Goal: Task Accomplishment & Management: Manage account settings

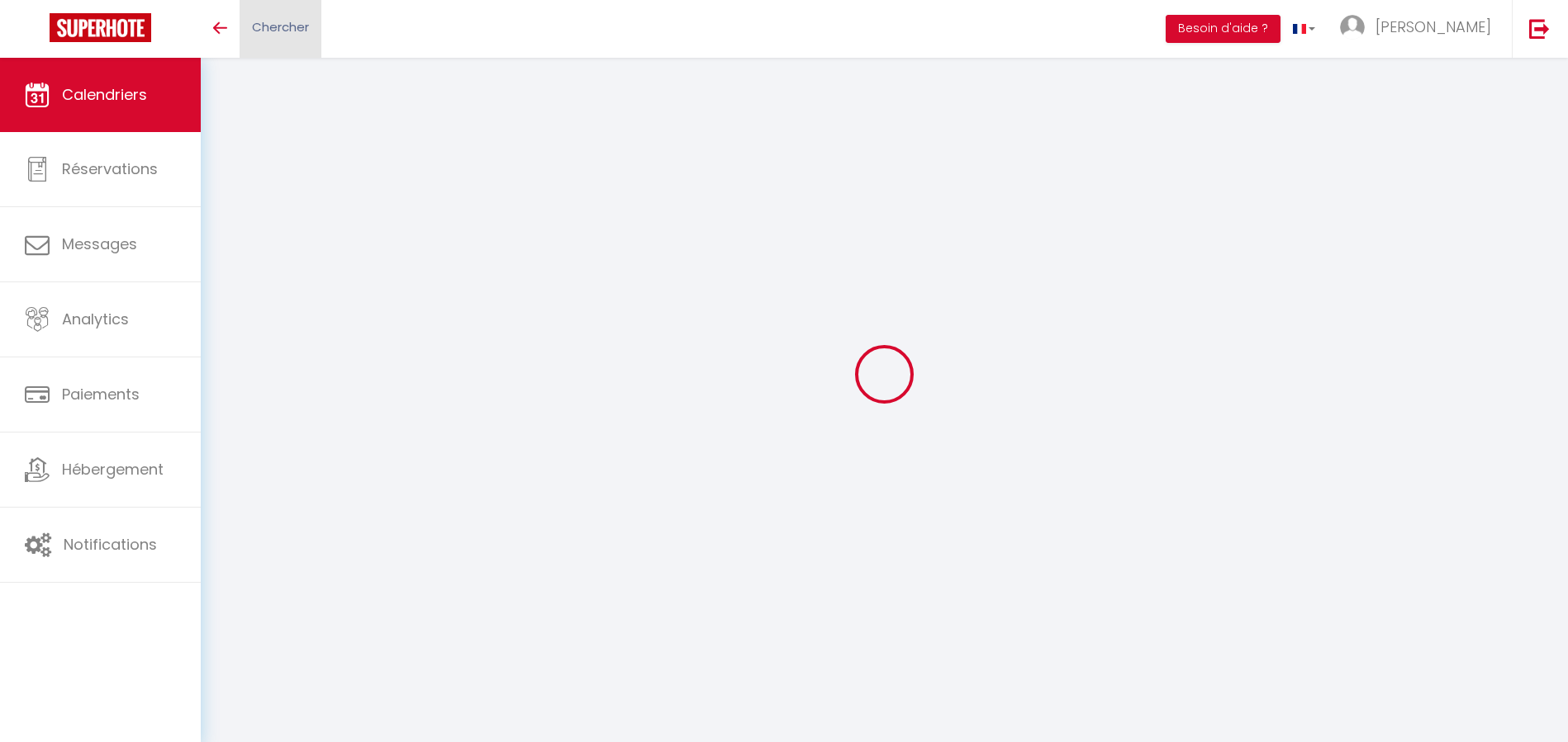
click at [280, 35] on span "Chercher" at bounding box center [280, 27] width 57 height 18
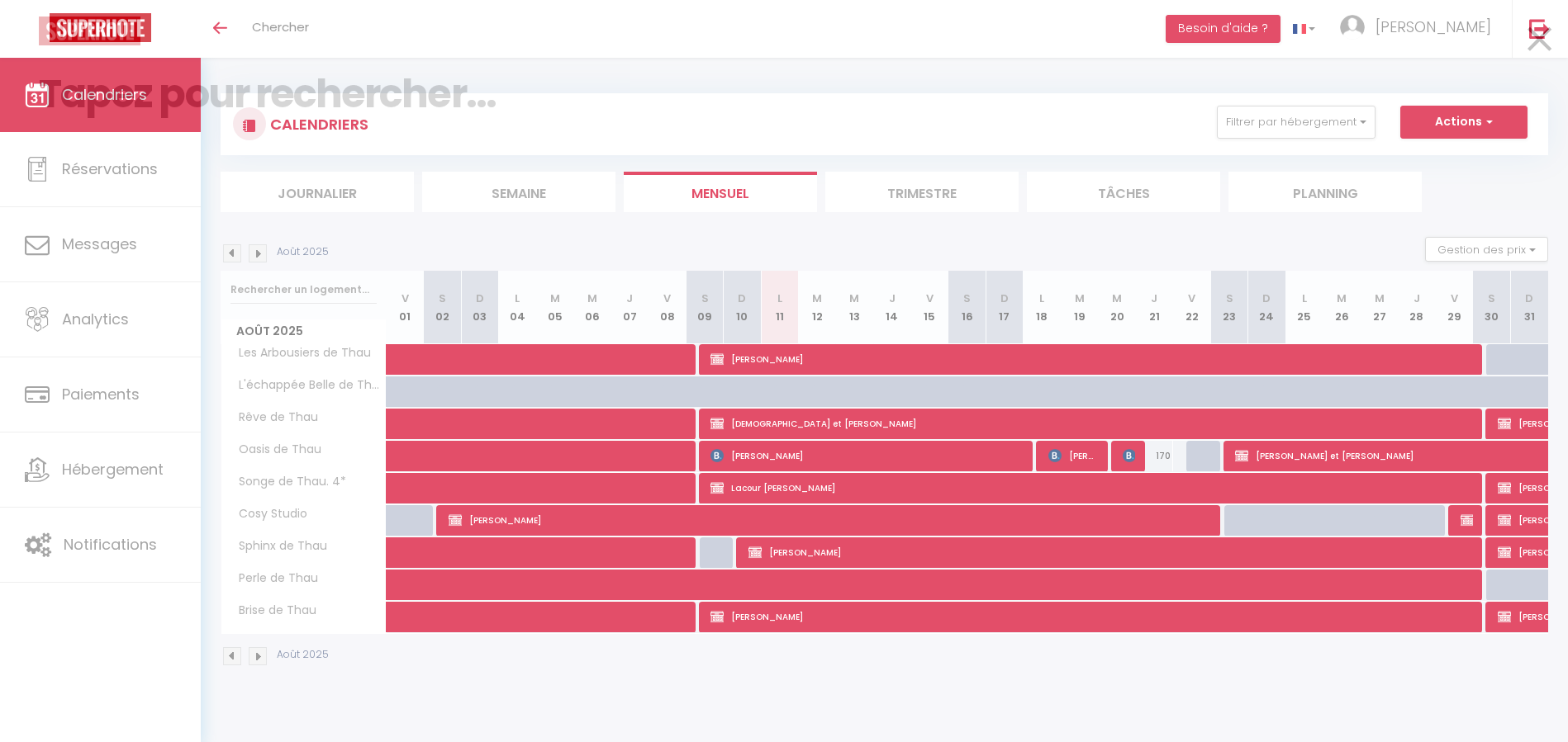
click at [278, 23] on div at bounding box center [784, 31] width 1515 height 29
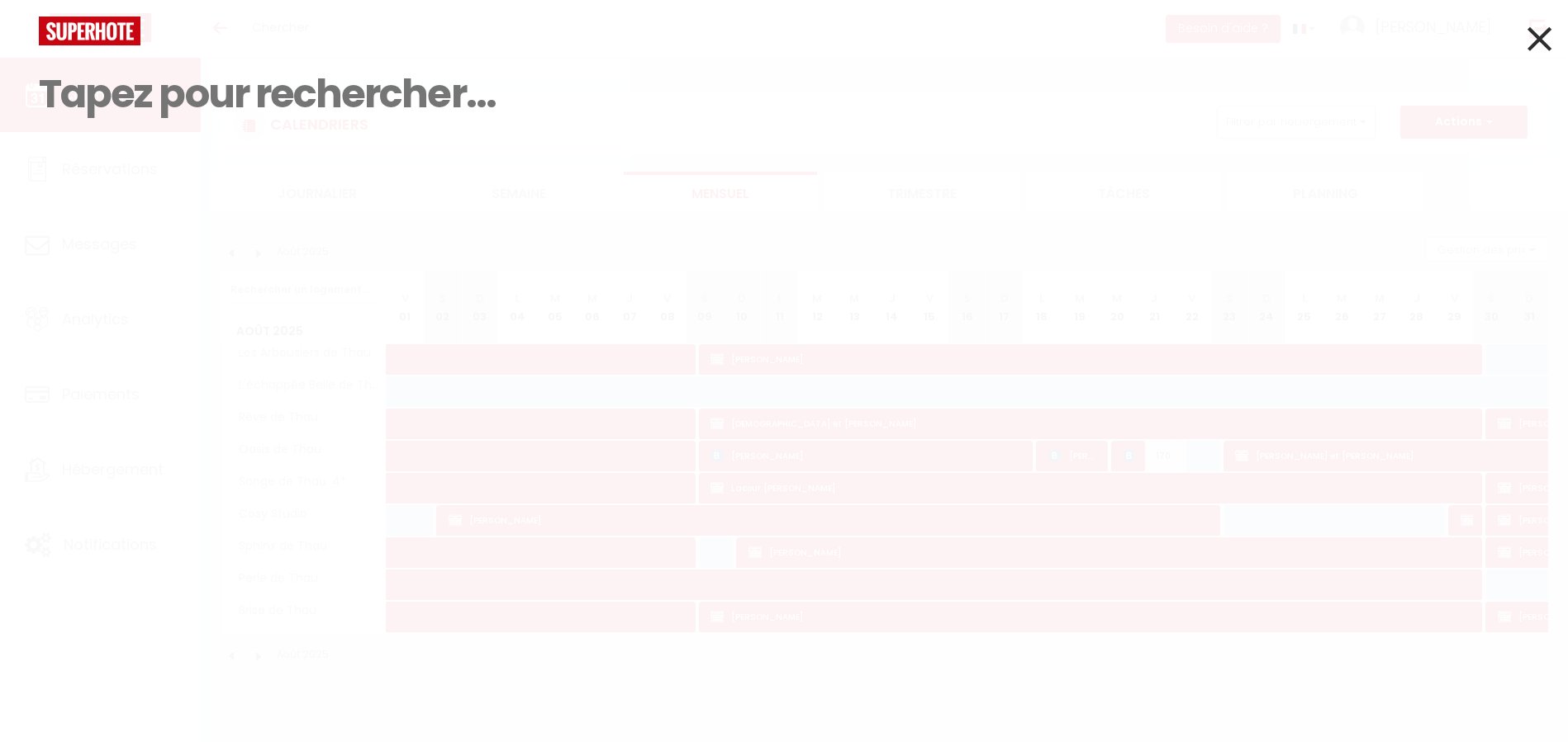
click at [244, 96] on input at bounding box center [784, 94] width 1490 height 98
paste input "6372952"
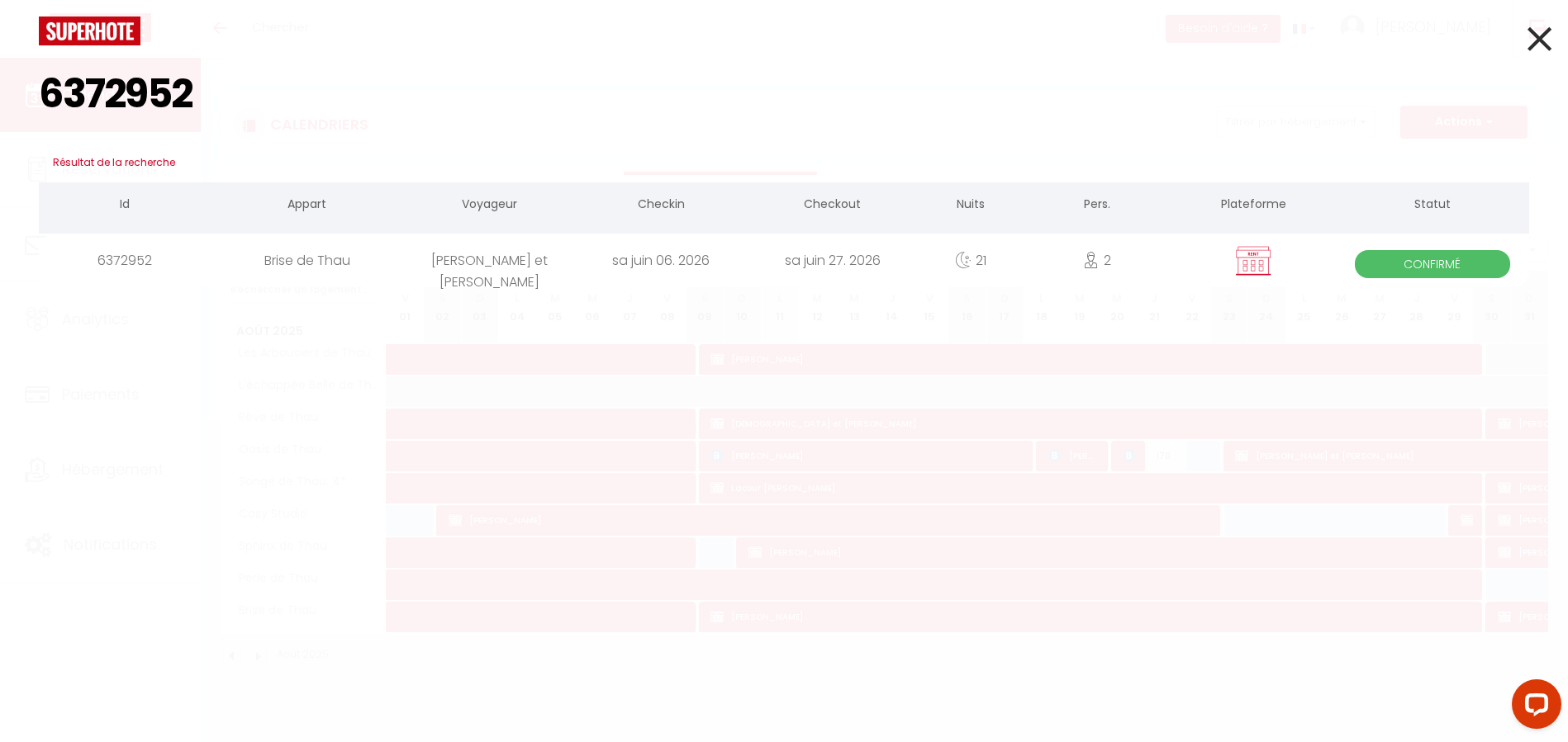
type input "6372952"
click at [558, 259] on div "Annie et Jean Claude Boivineau" at bounding box center [489, 261] width 171 height 54
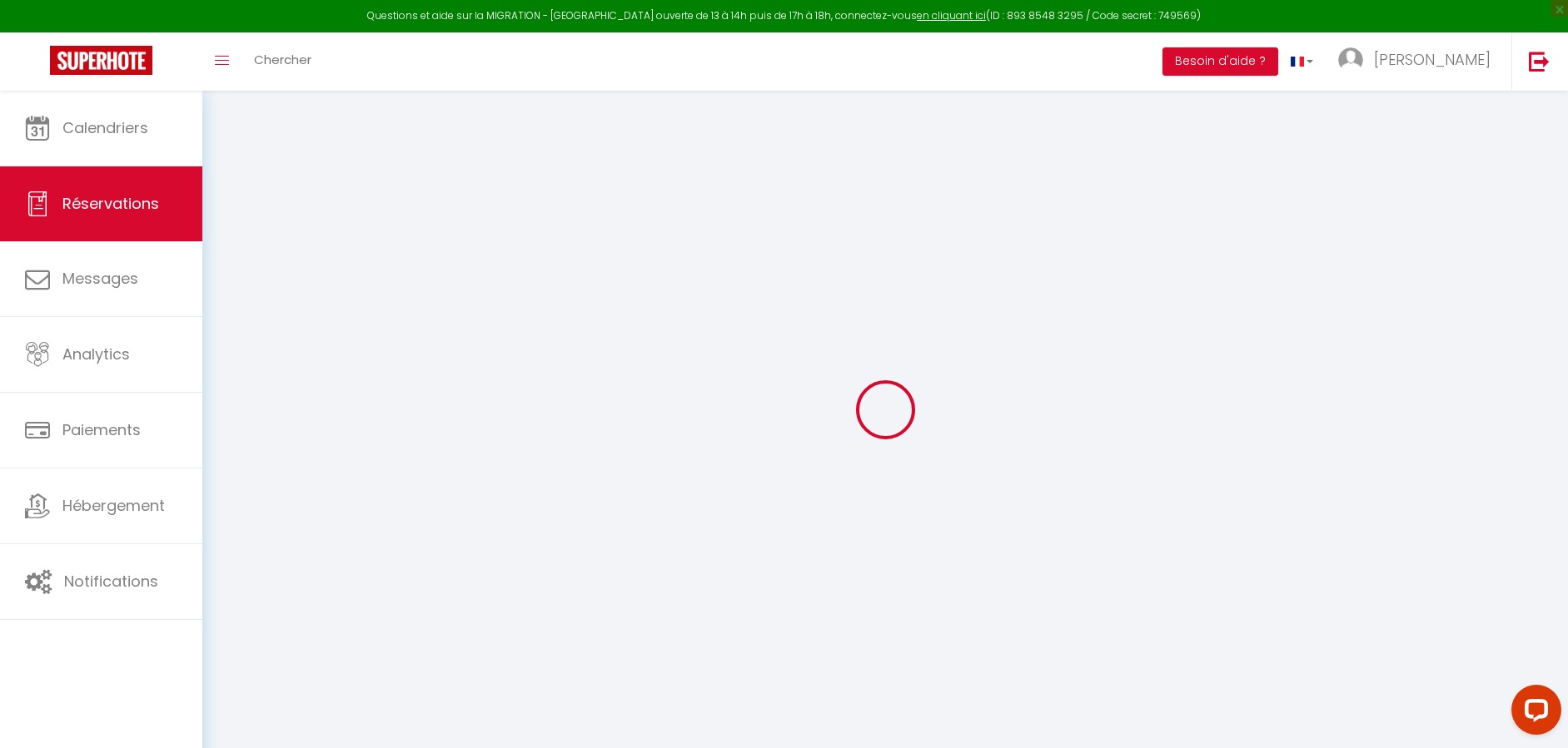
select select
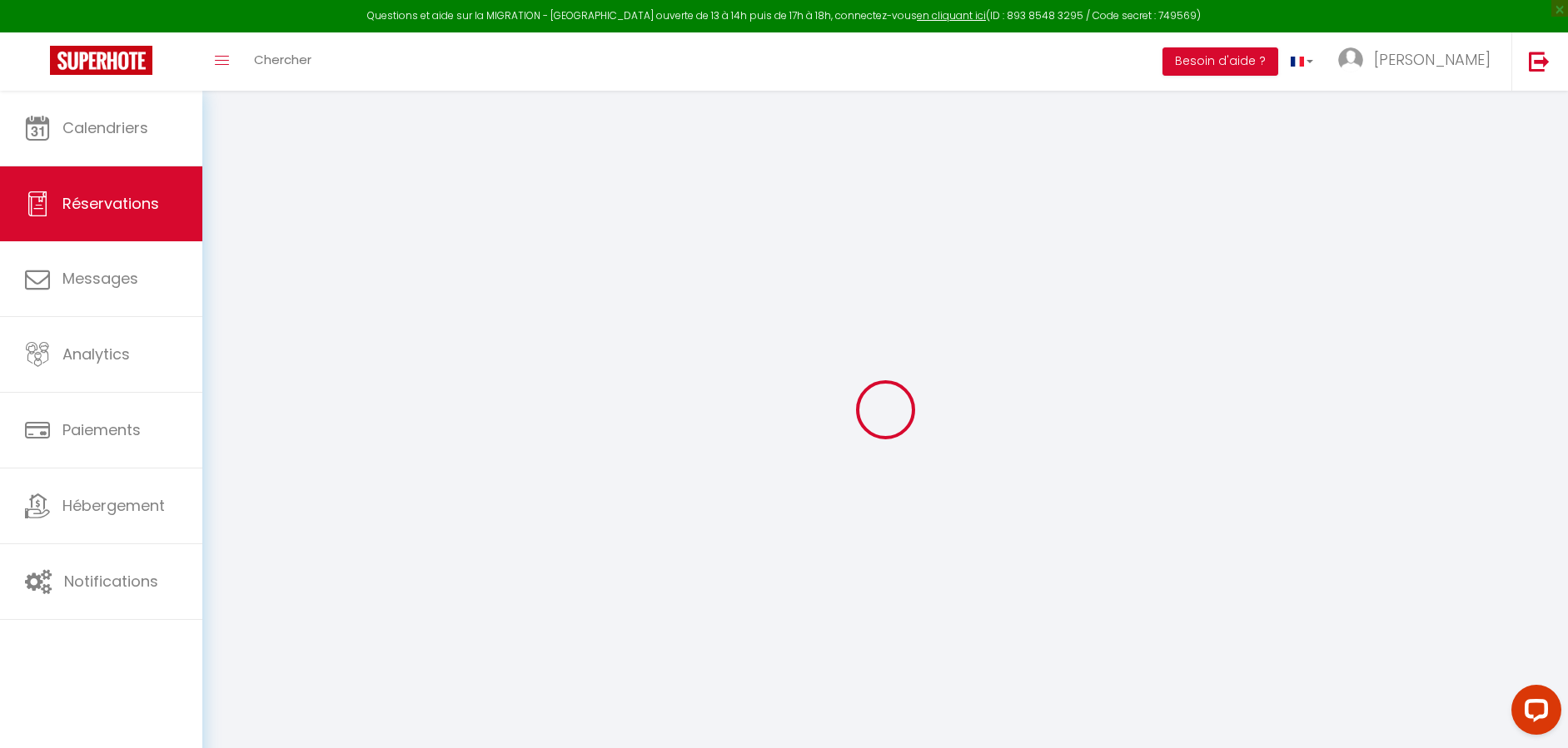
select select
checkbox input "false"
select select
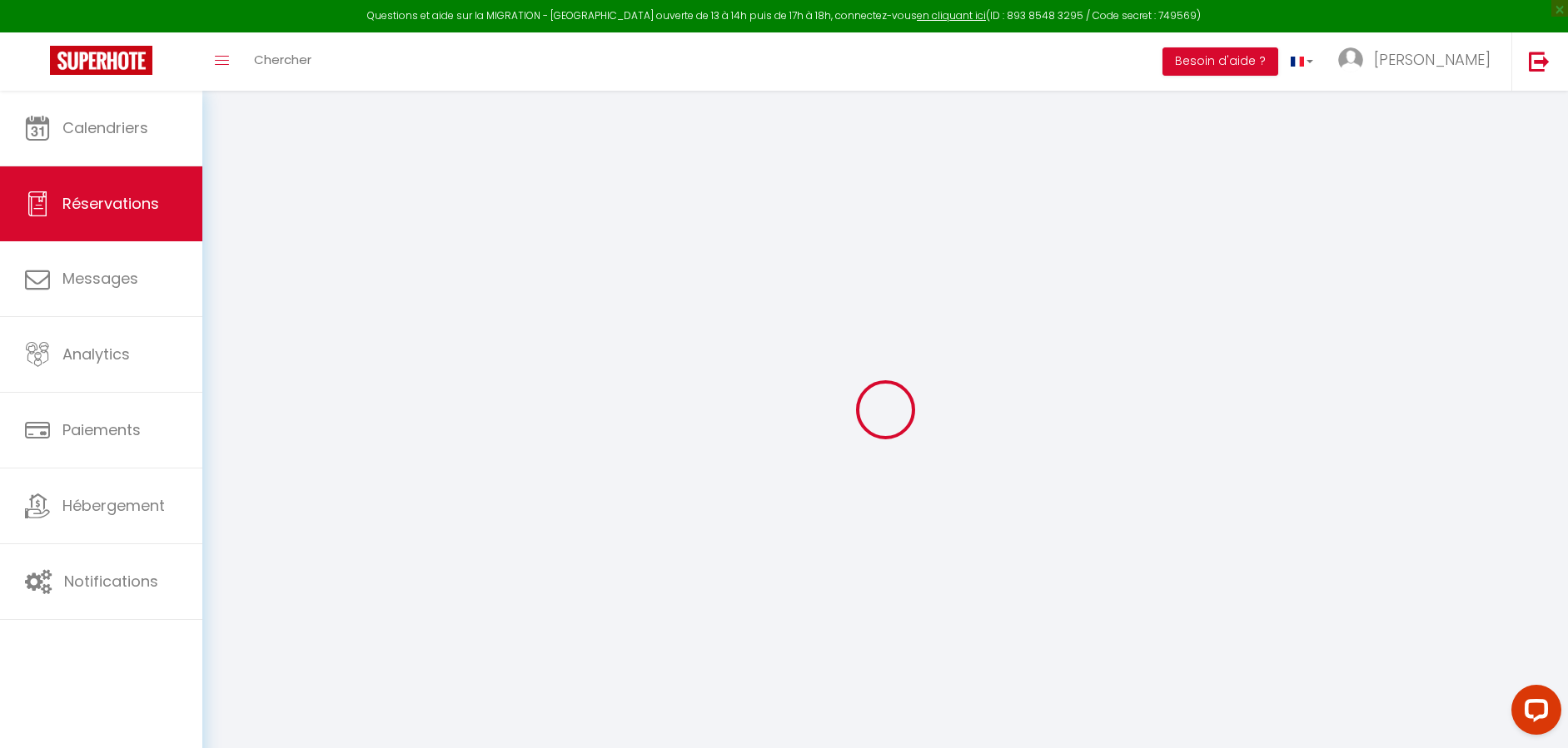
select select
checkbox input "false"
select select
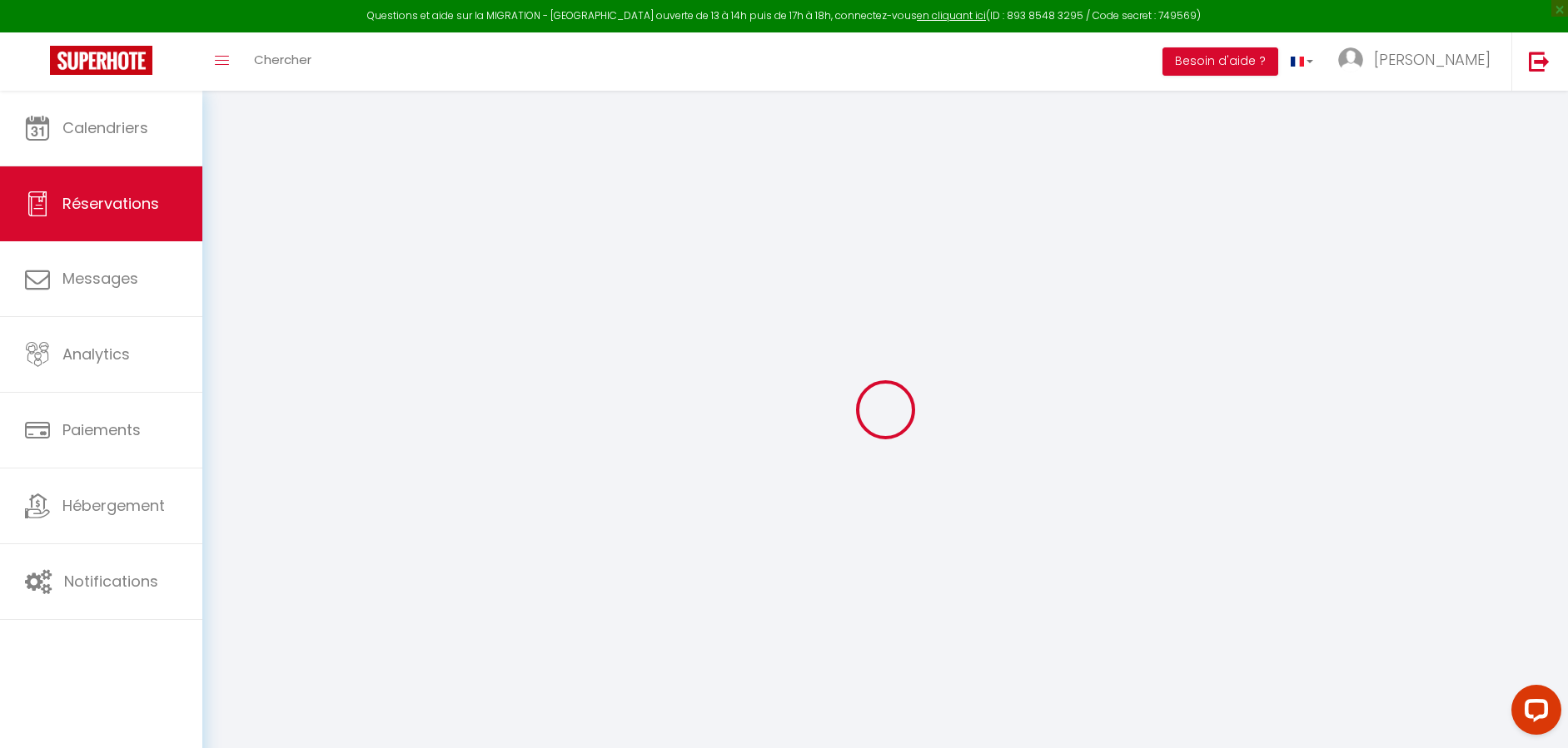
type input "Annie et Jean Claude"
type input "Boivineau"
type input "annieboivineau@yahoo.com"
type input "0669025207"
type input "13100"
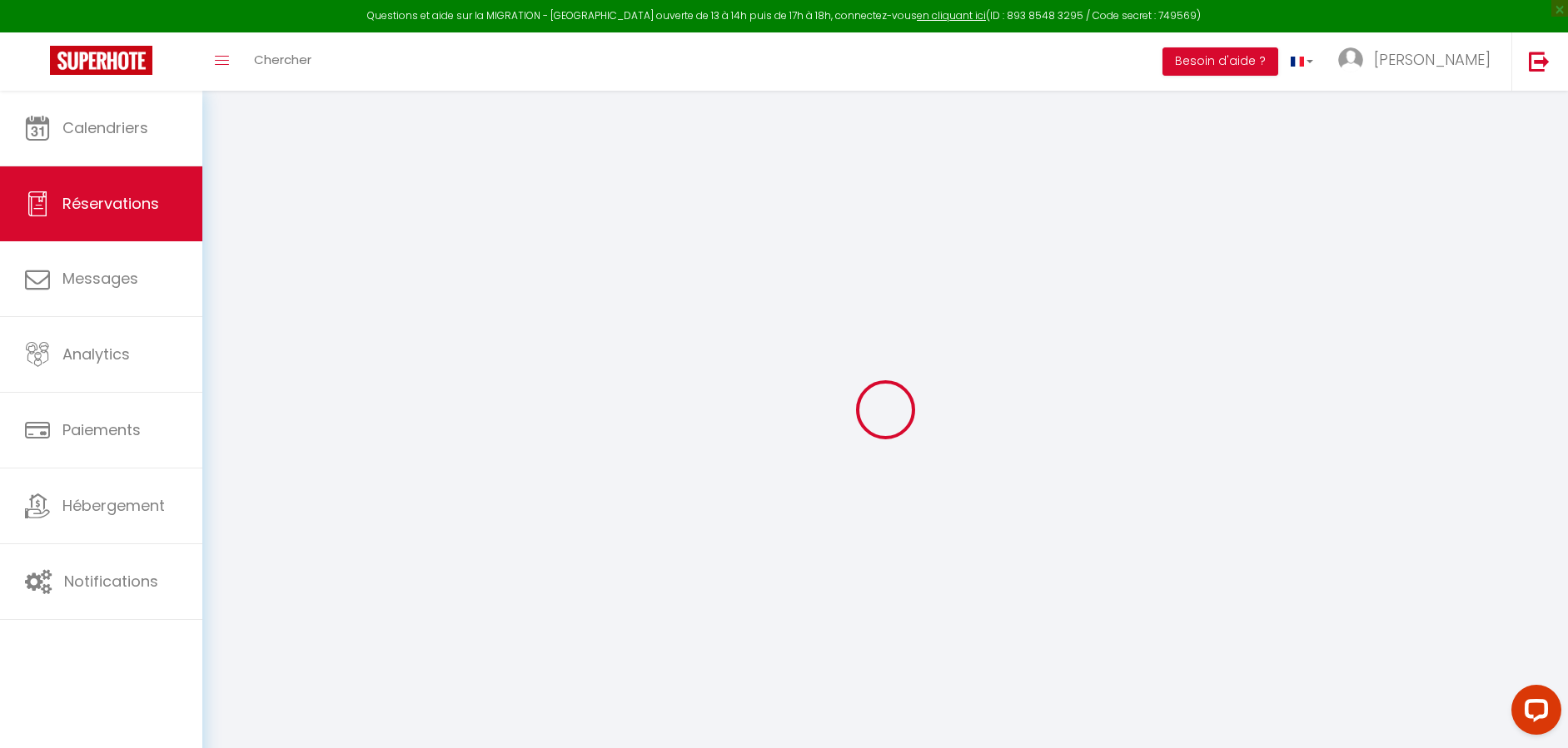
type input "48 forum des cardeurs"
type input "Aix en Provence"
select select "FR"
select select "7655"
select select "1"
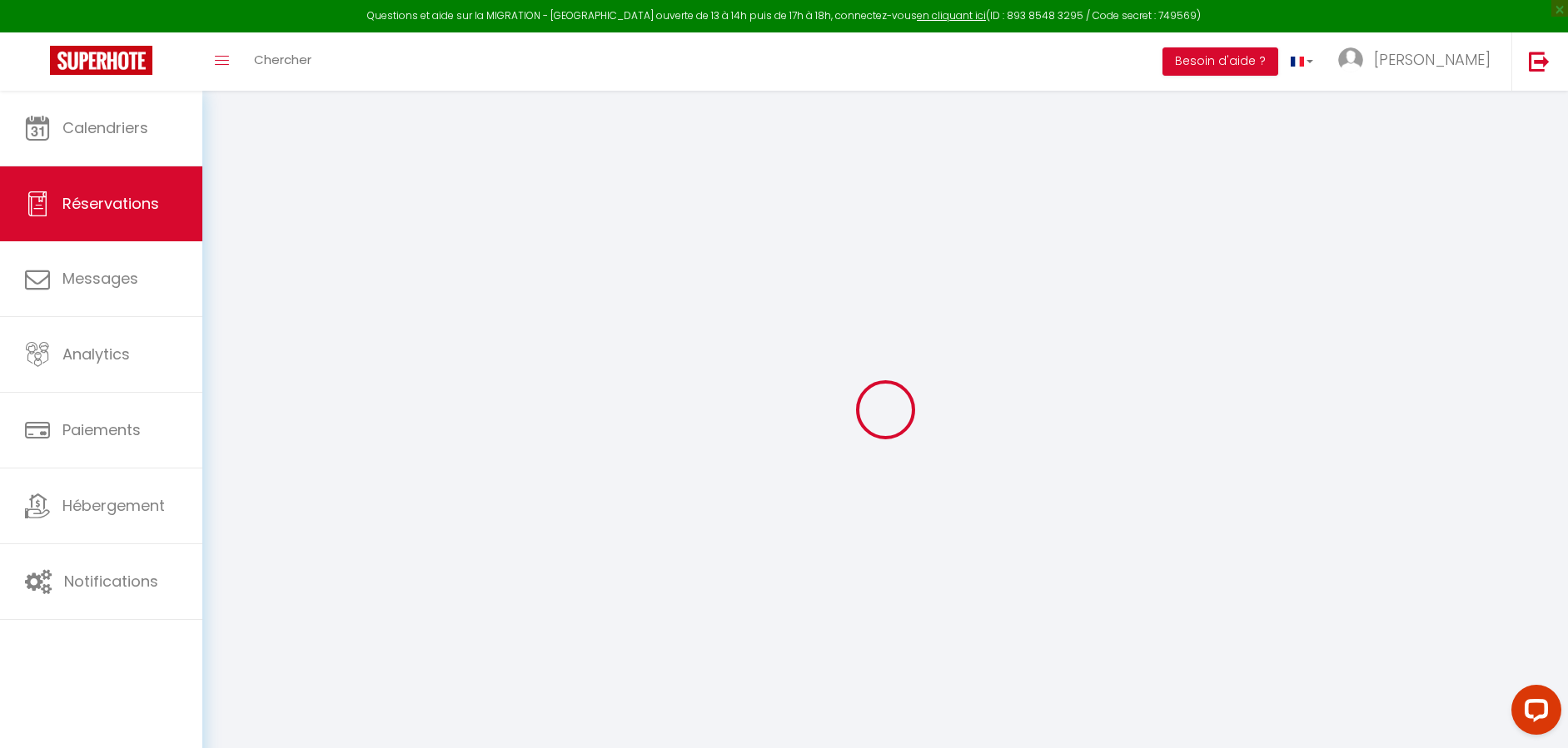
type input "Sam 06 Juin 2026"
select select
type input "Sam 27 Juin 2026"
select select
type input "2"
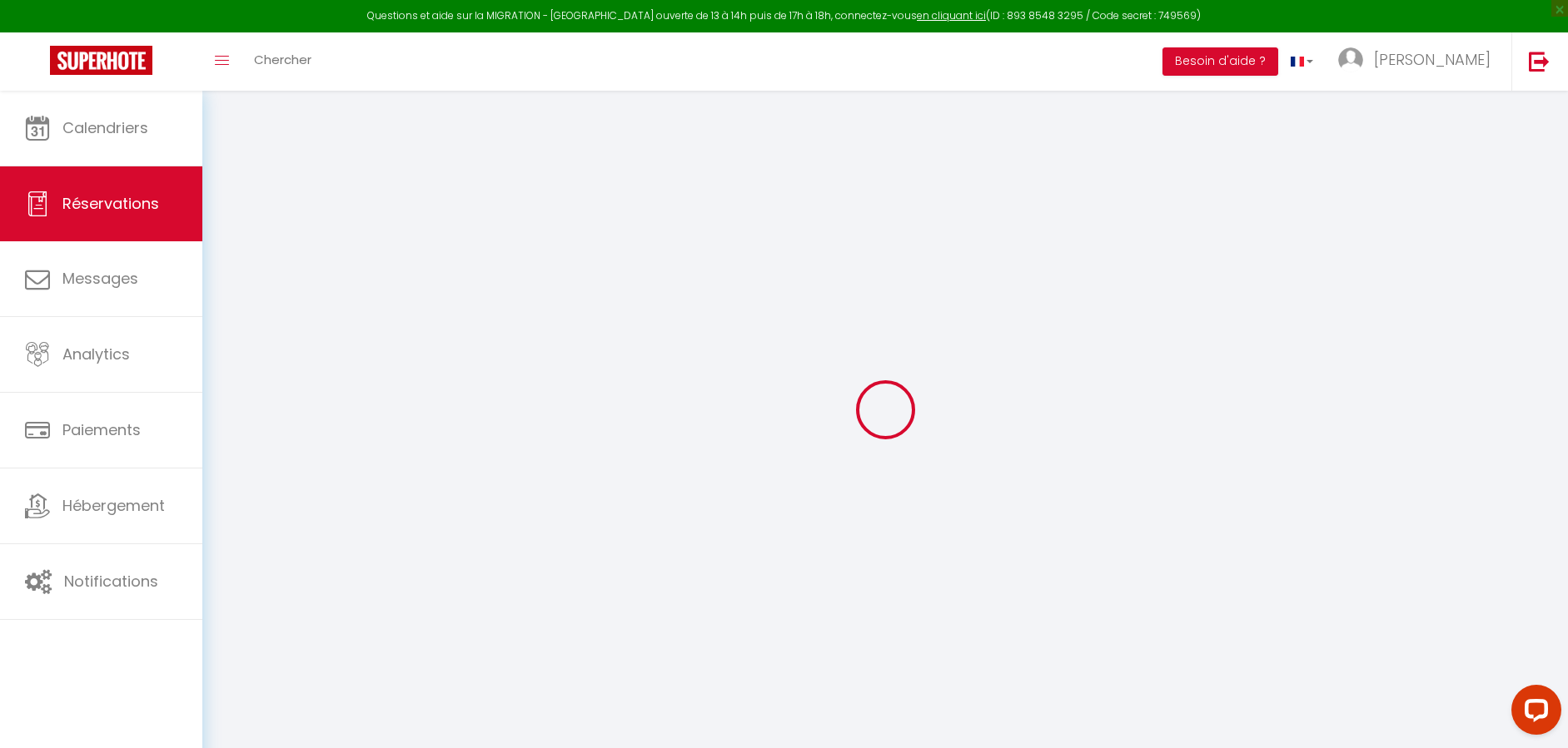
select select "12"
select select
type input "1700"
checkbox input "true"
type input "0"
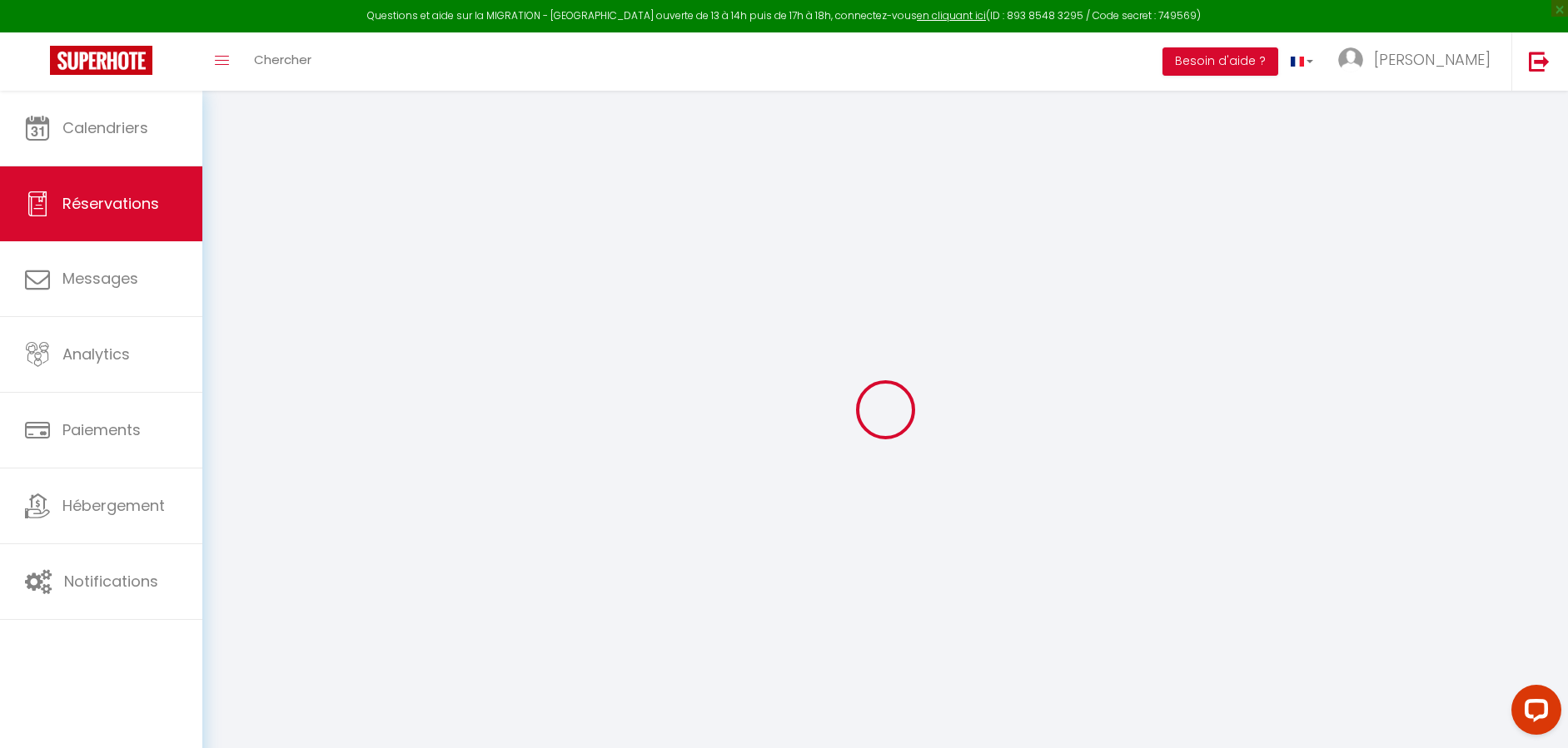
type input "0"
select select
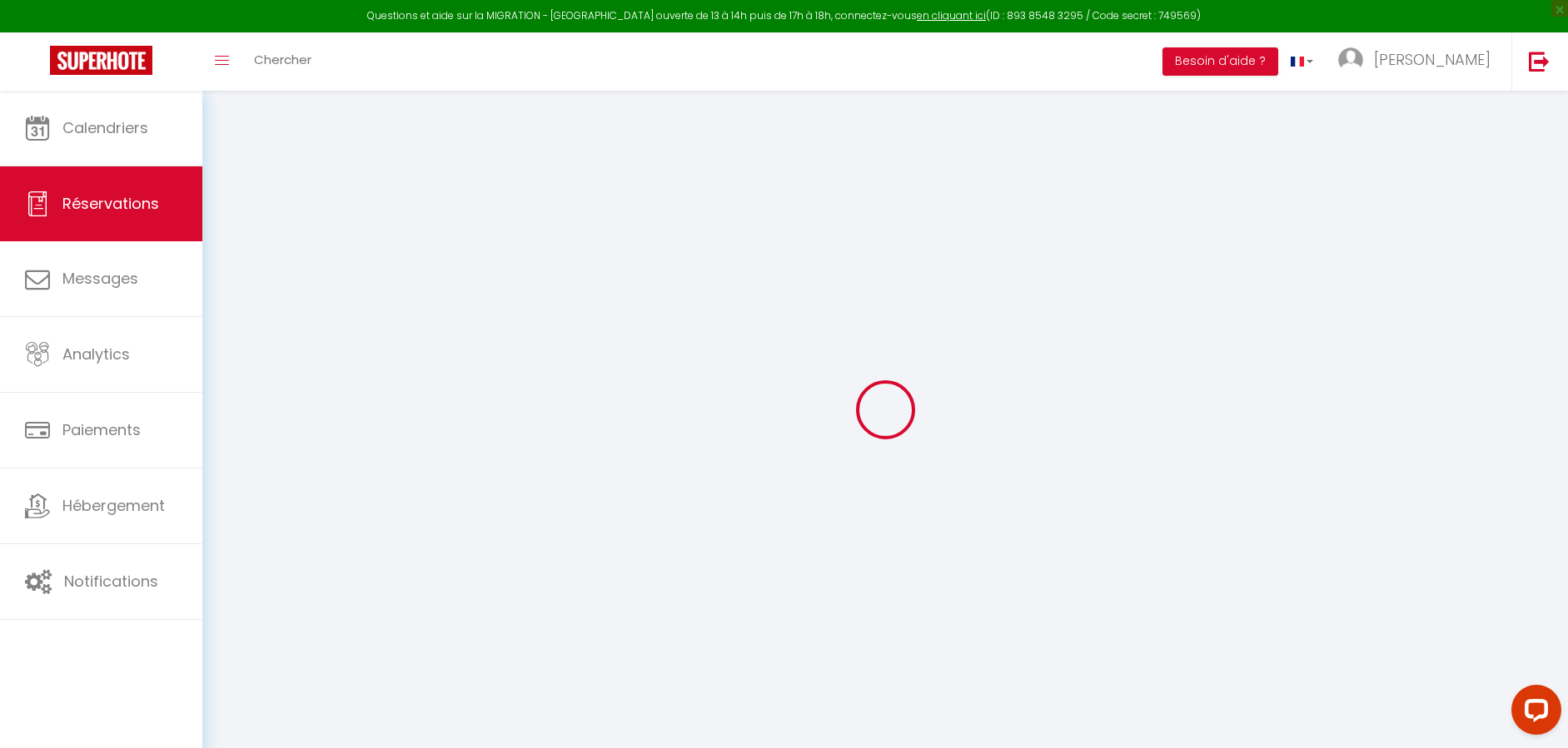
select select "14"
checkbox input "true"
select select
checkbox input "true"
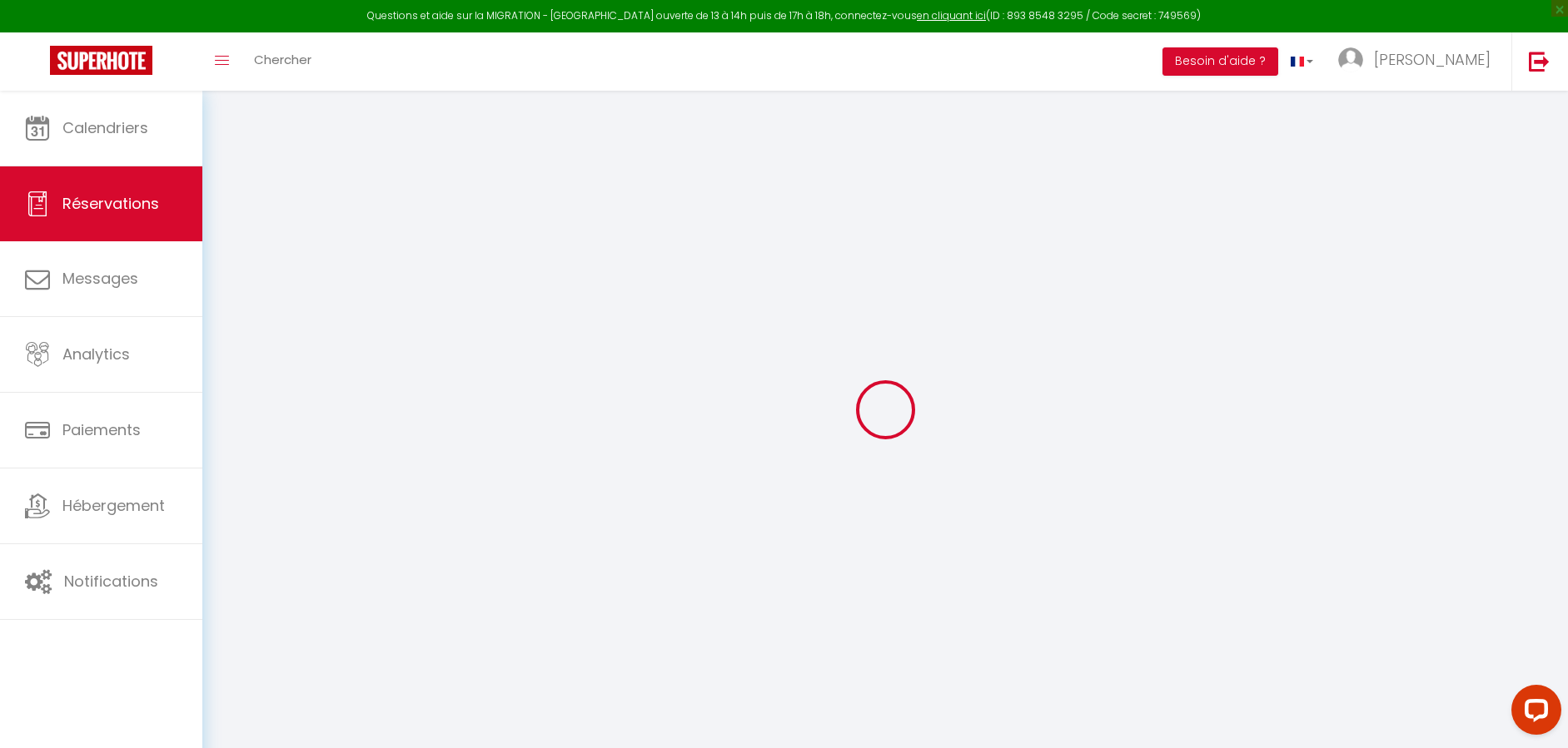
select select
checkbox input "true"
type textarea "Acompte payé le 5.08.25 par virement de 546,30€"
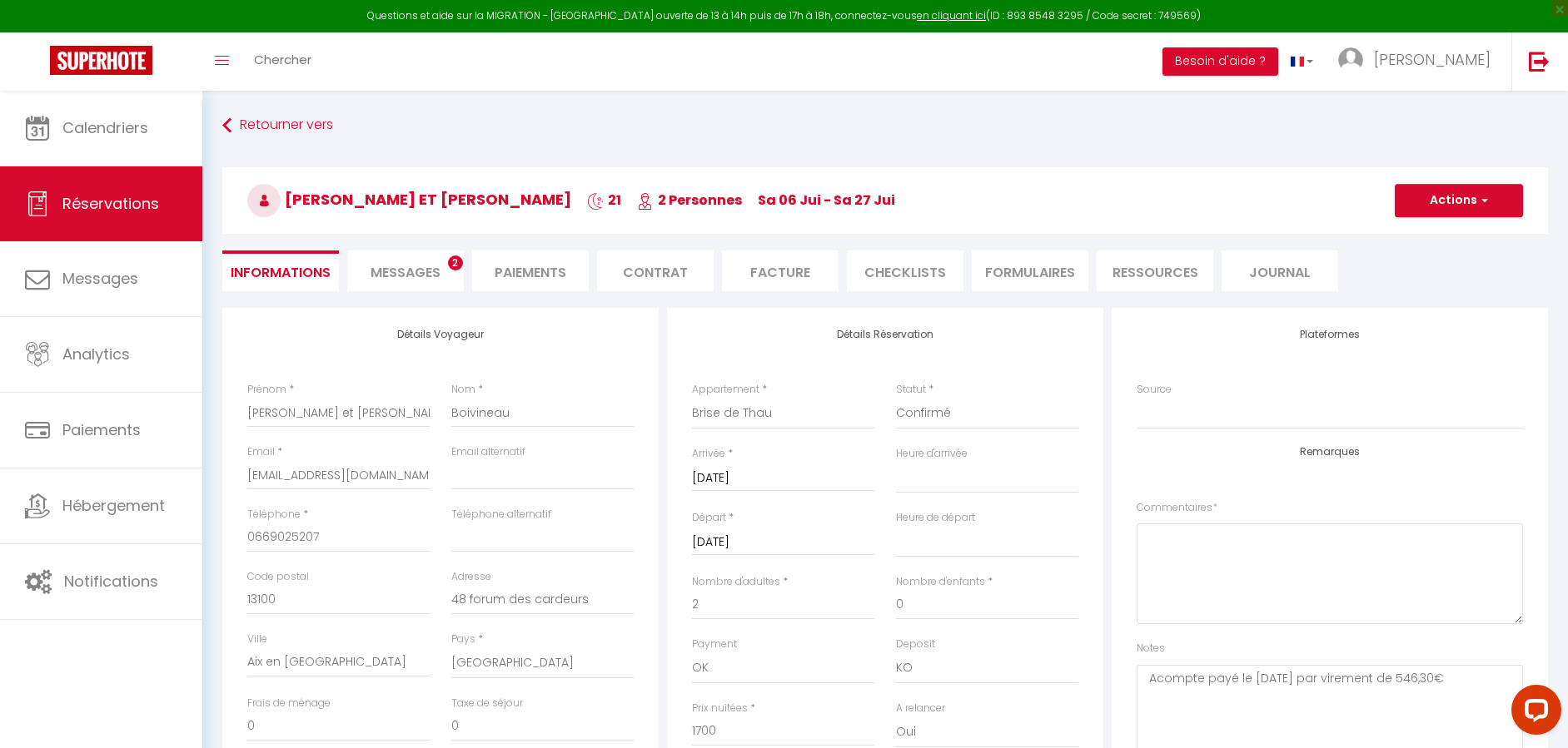
select select
checkbox input "true"
type input "120.96"
select select
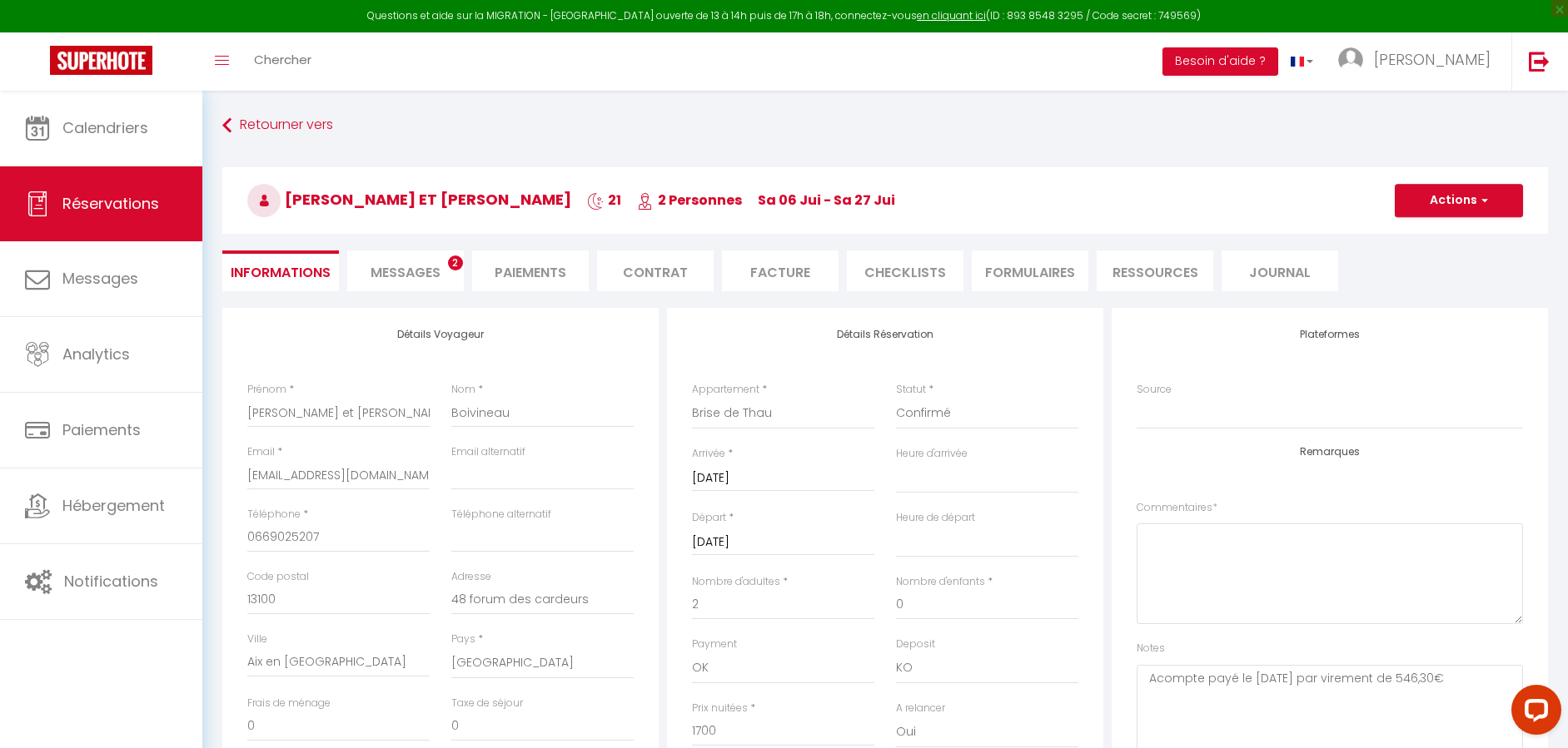
select select
checkbox input "true"
select select
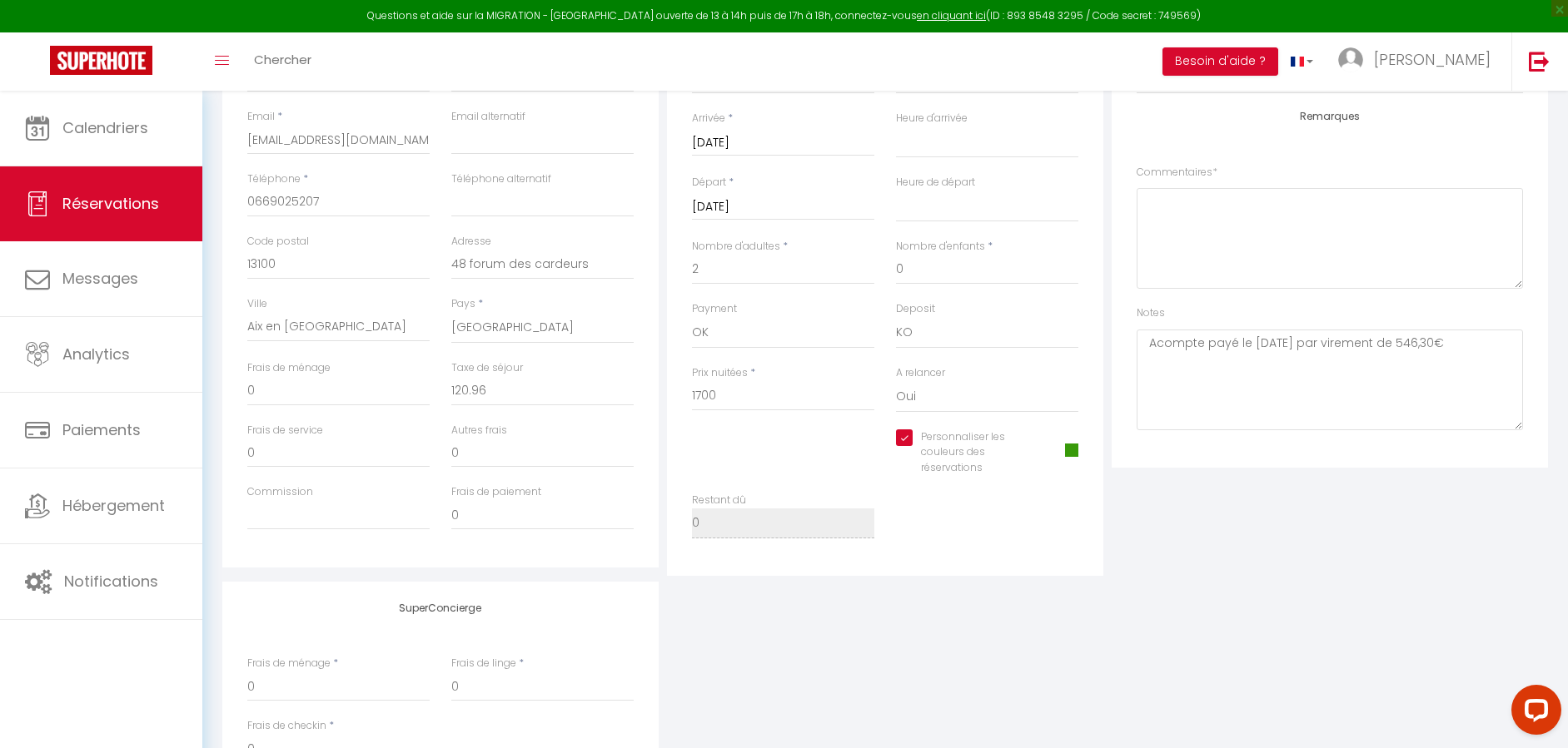
scroll to position [339, 0]
drag, startPoint x: 592, startPoint y: 255, endPoint x: 440, endPoint y: 278, distance: 153.7
click at [441, 278] on div "Adresse 48 forum des cardeurs" at bounding box center [543, 262] width 204 height 63
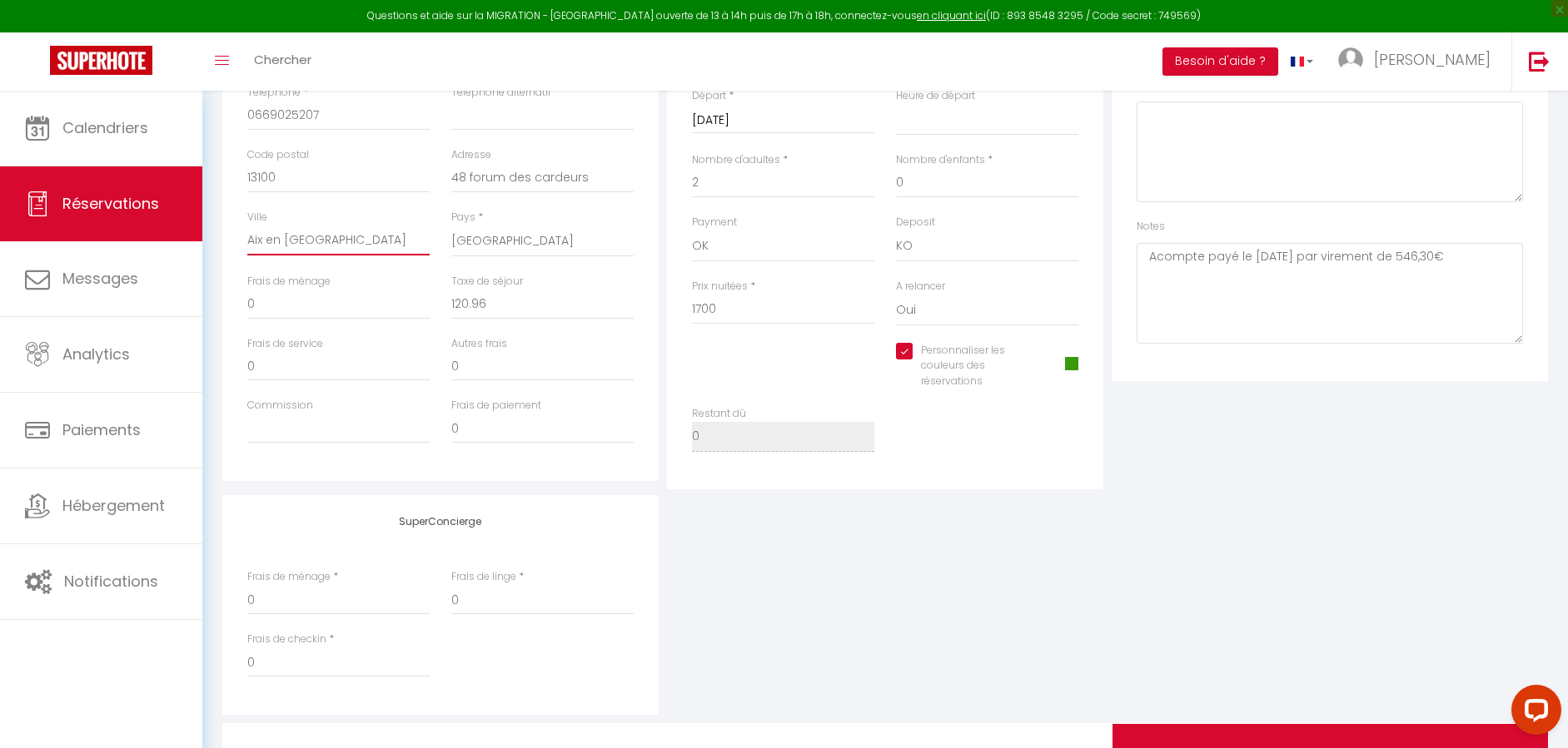
drag, startPoint x: 338, startPoint y: 245, endPoint x: 236, endPoint y: 247, distance: 102.0
click at [236, 247] on div "Ville Aix en Provence" at bounding box center [338, 242] width 204 height 64
click at [276, 118] on input "0669025207" at bounding box center [339, 116] width 182 height 30
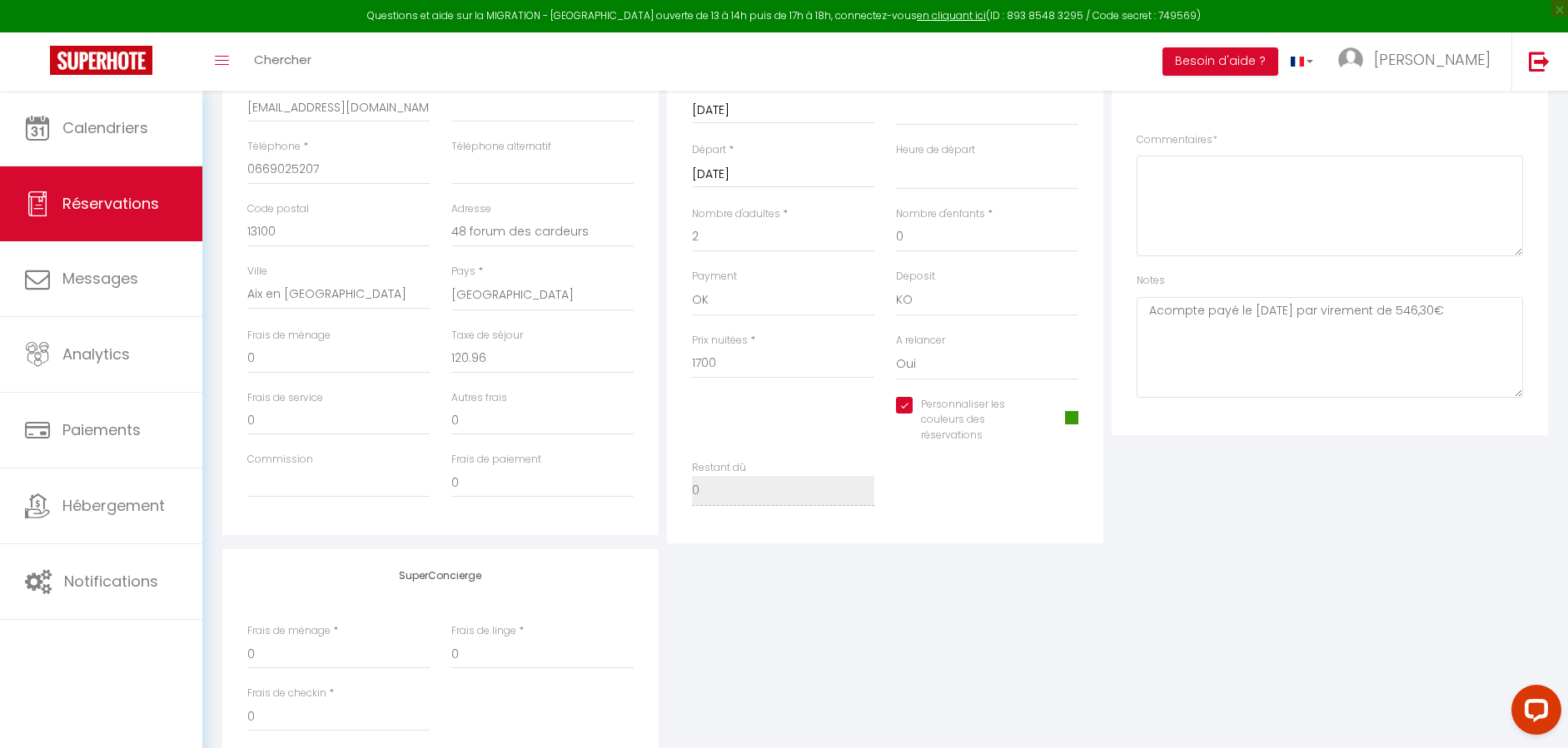
scroll to position [339, 0]
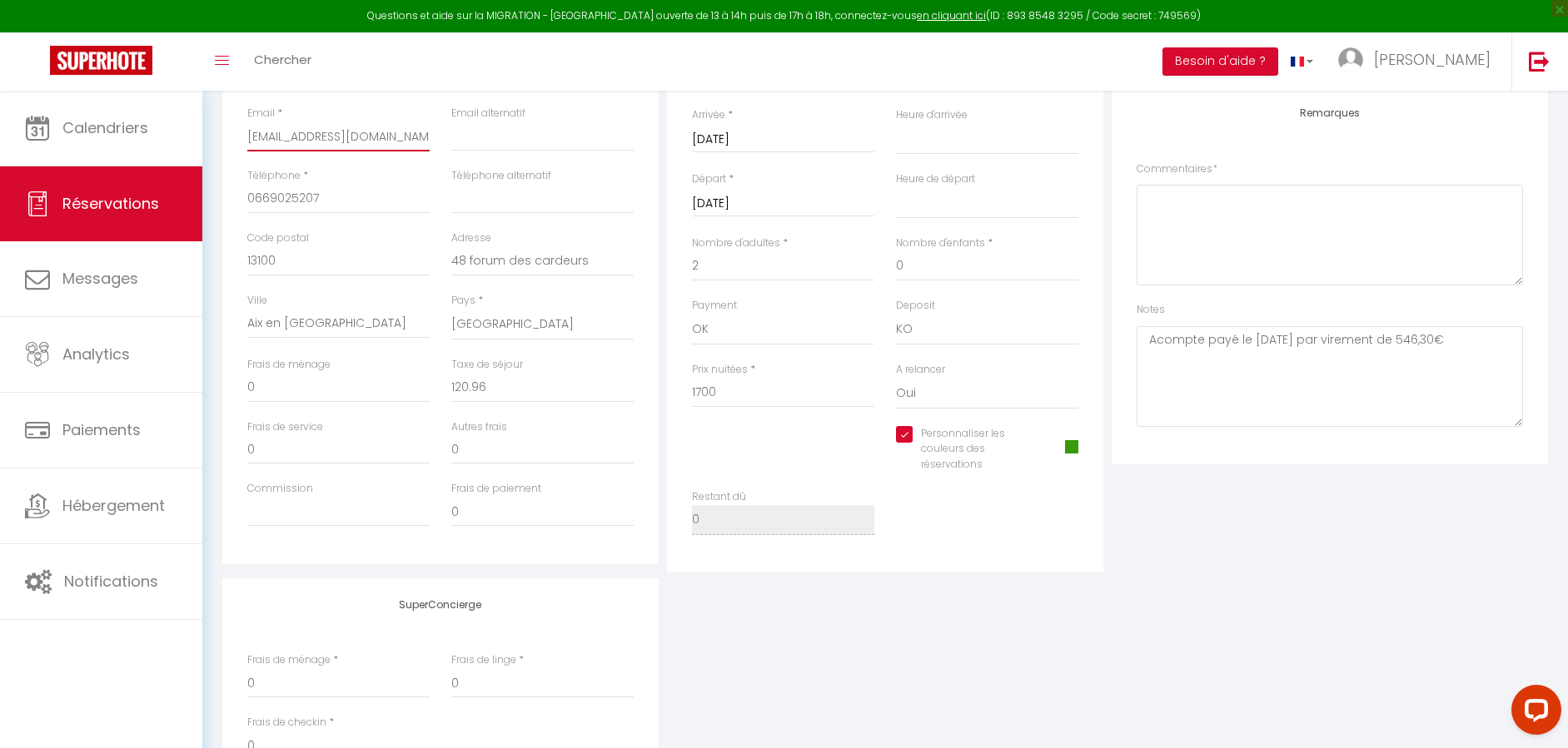
drag, startPoint x: 420, startPoint y: 137, endPoint x: 231, endPoint y: 144, distance: 189.1
click at [231, 144] on div "Détails Voyageur Prénom * Annie et Jean Claude Nom * Boivineau Email * annieboi…" at bounding box center [441, 267] width 436 height 595
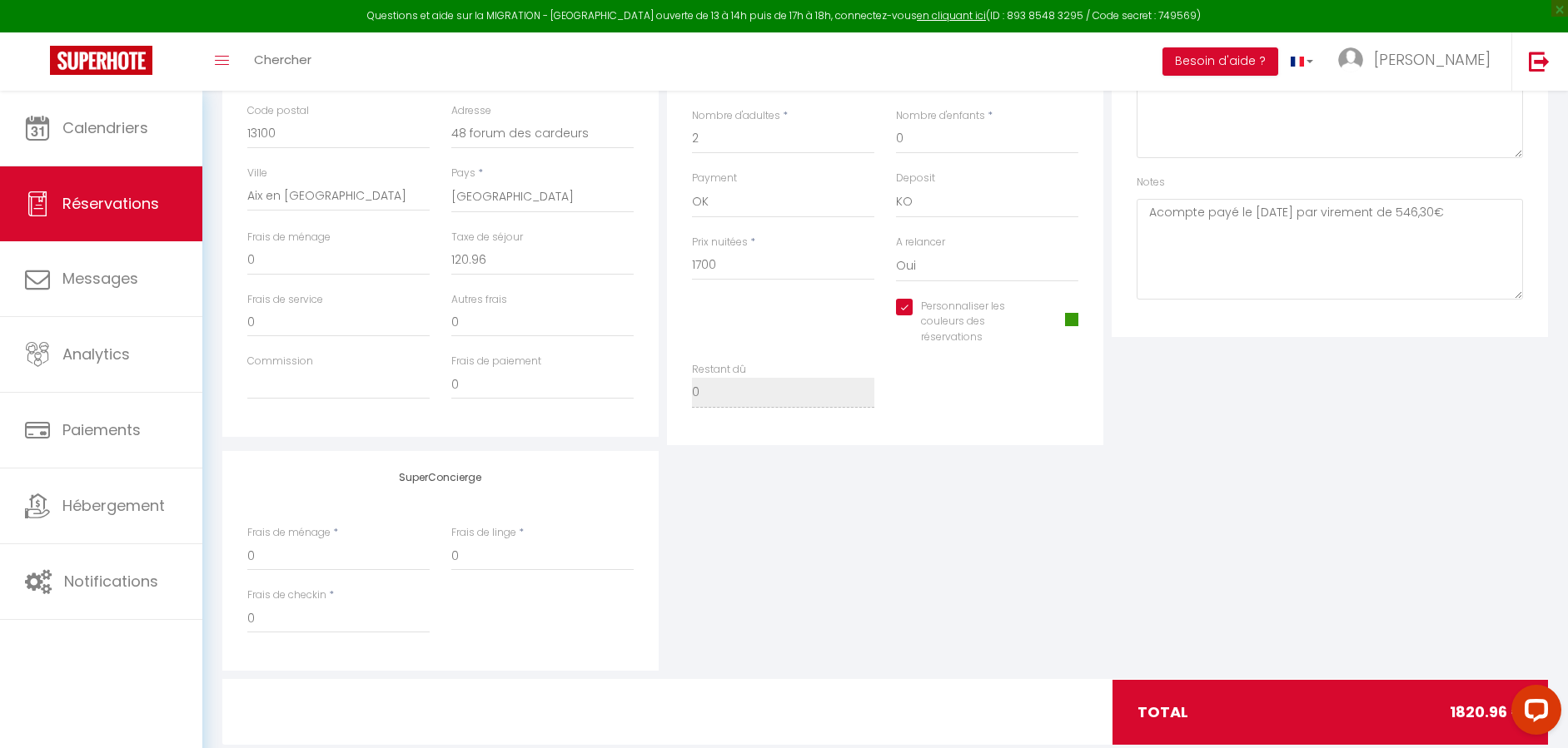
scroll to position [505, 0]
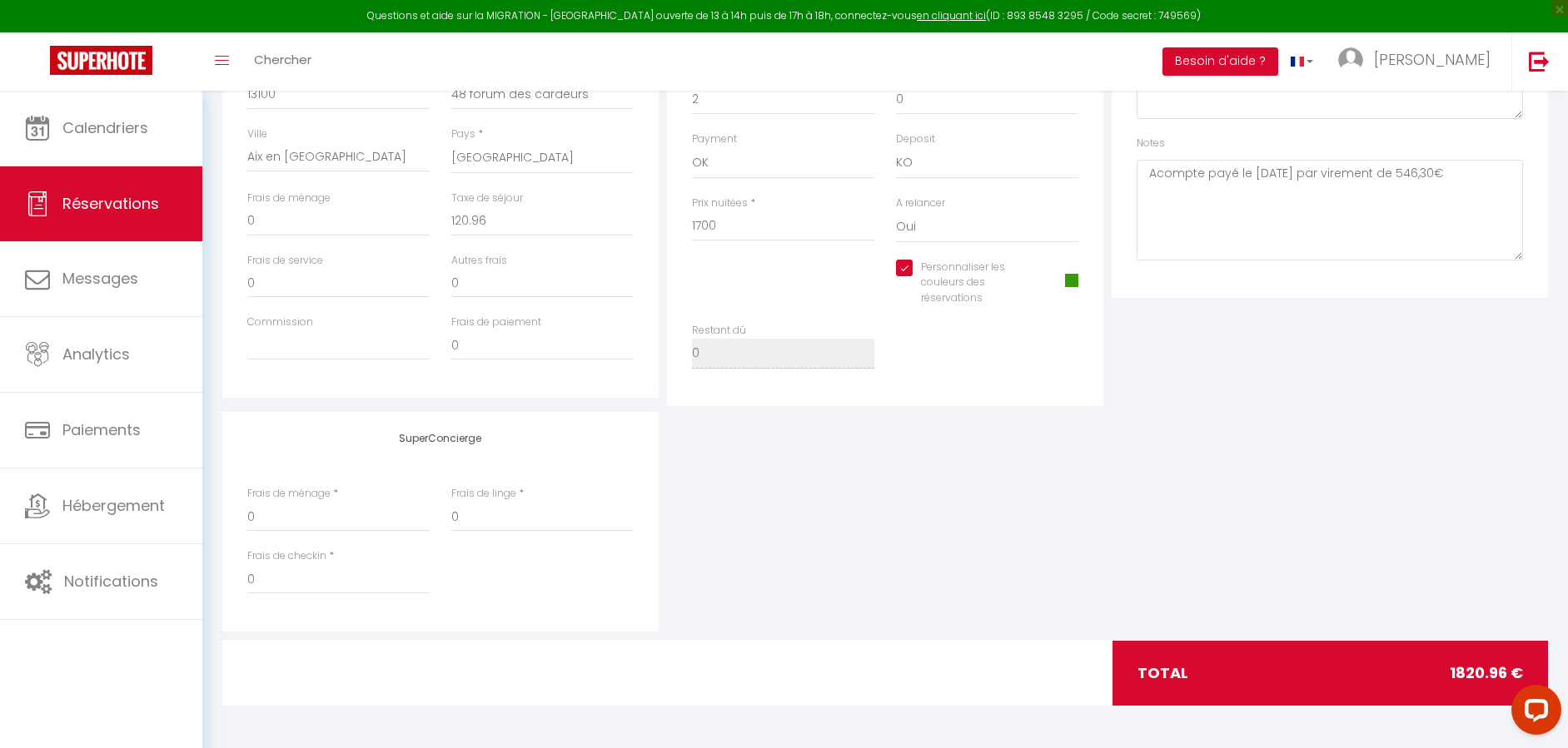
click at [856, 256] on div "Prix nuitées * 1700" at bounding box center [783, 228] width 204 height 64
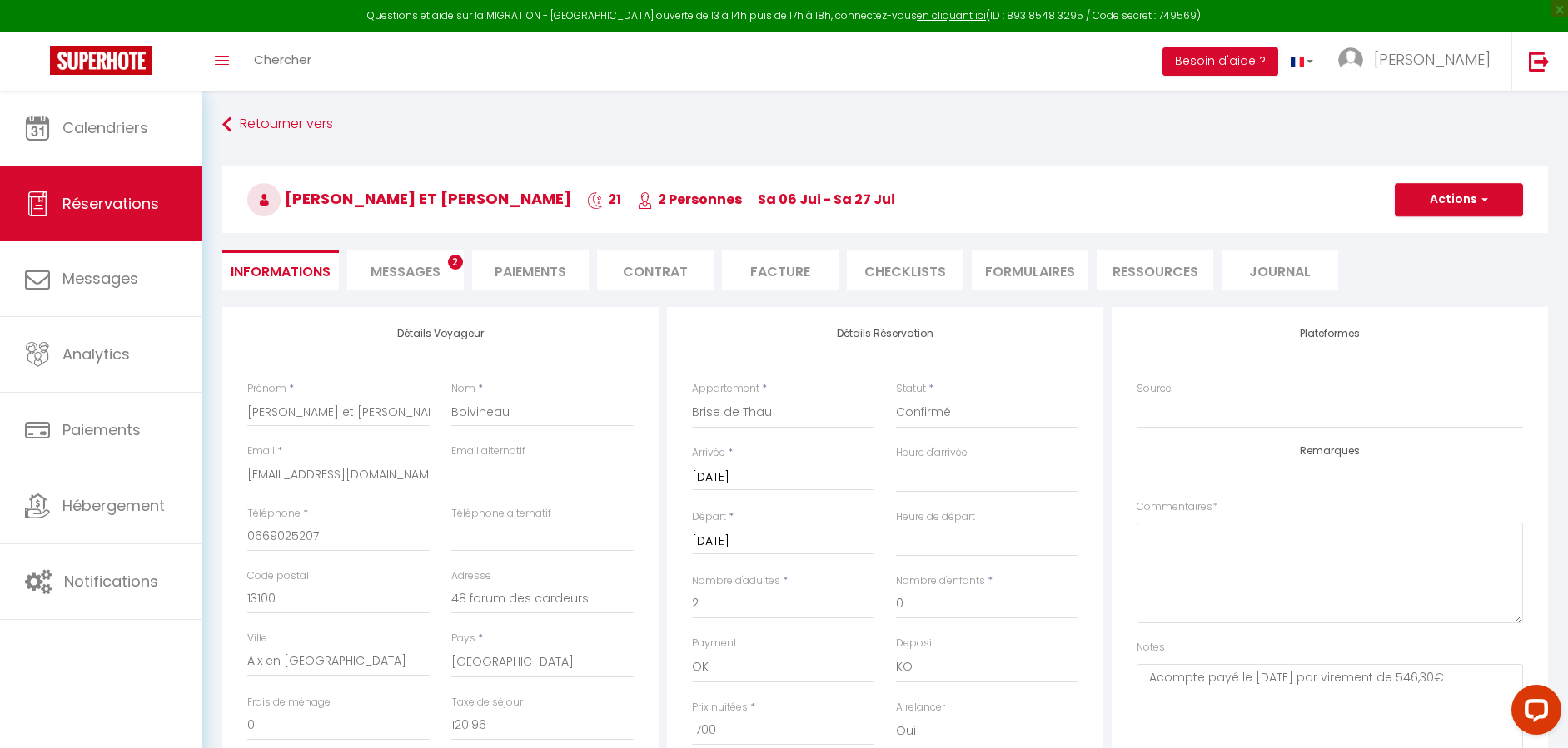
scroll to position [0, 0]
click at [1514, 284] on ul "Informations Messages 2 Paiements Contrat Facture CHECKLISTS FORMULAIRES Ressou…" at bounding box center [885, 271] width 1326 height 41
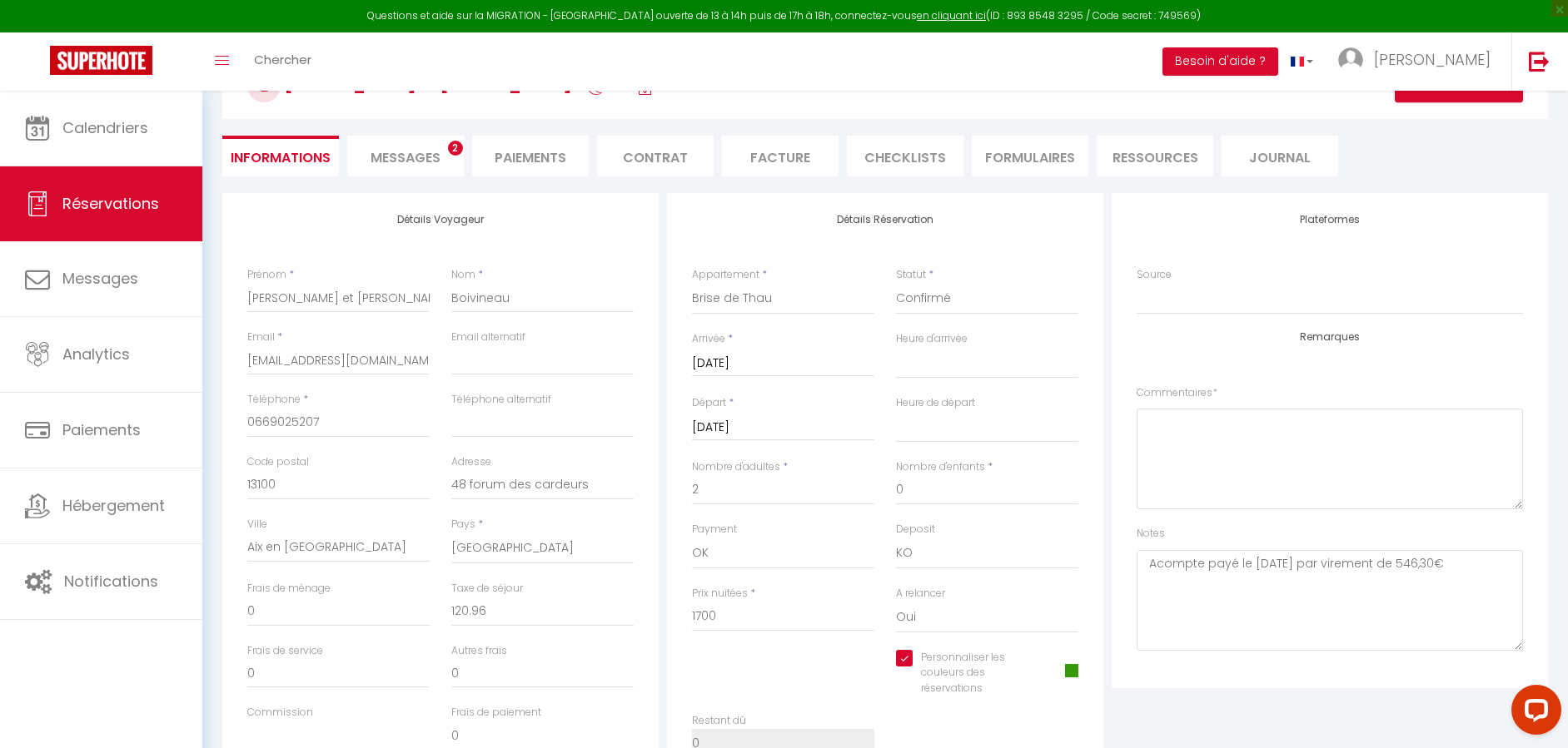
scroll to position [505, 0]
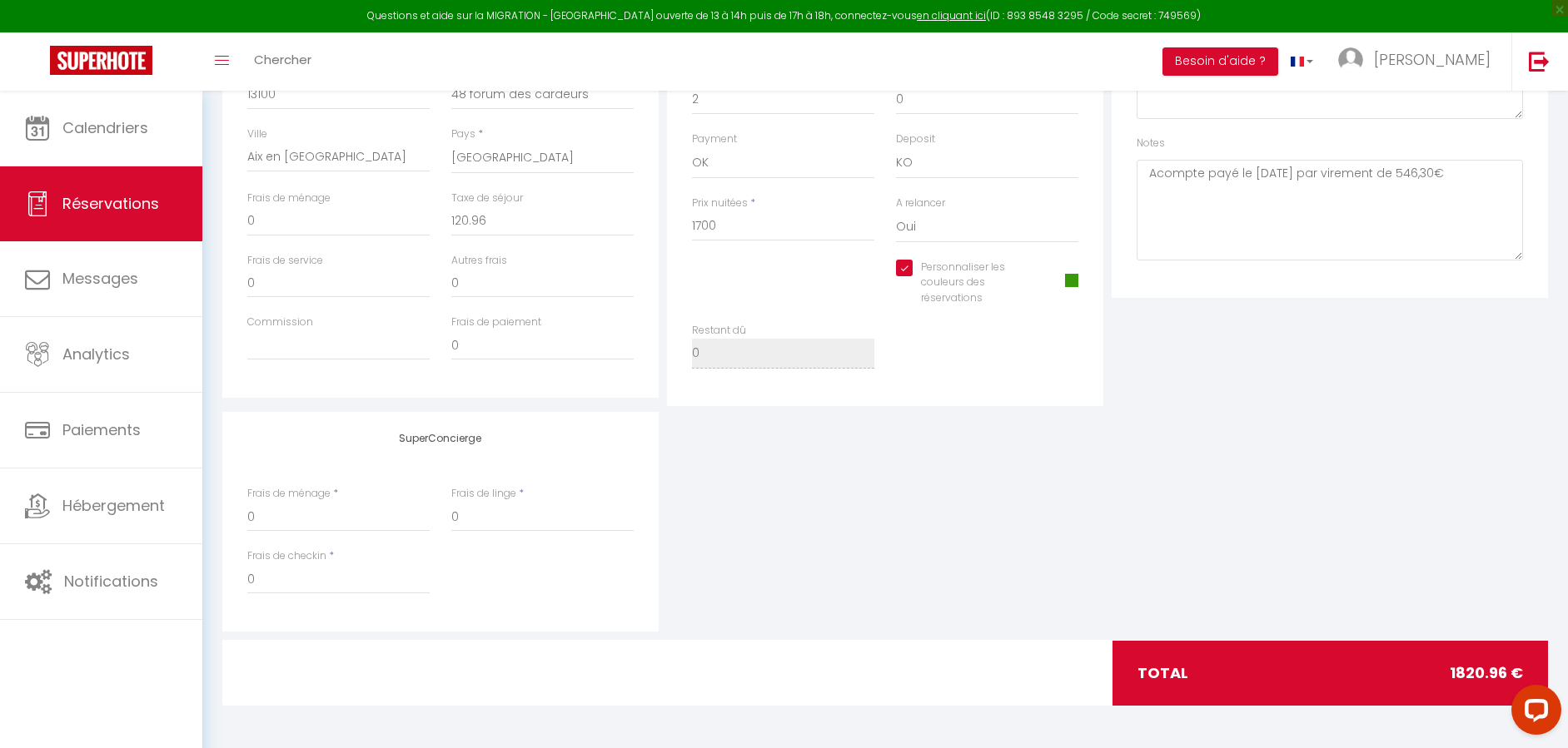
click at [1420, 269] on div "Plateformes Source Direct Airbnb.com Booking.com Chalet montagne Expedia Gite d…" at bounding box center [1329, 50] width 436 height 495
click at [263, 63] on span "Chercher" at bounding box center [282, 60] width 57 height 18
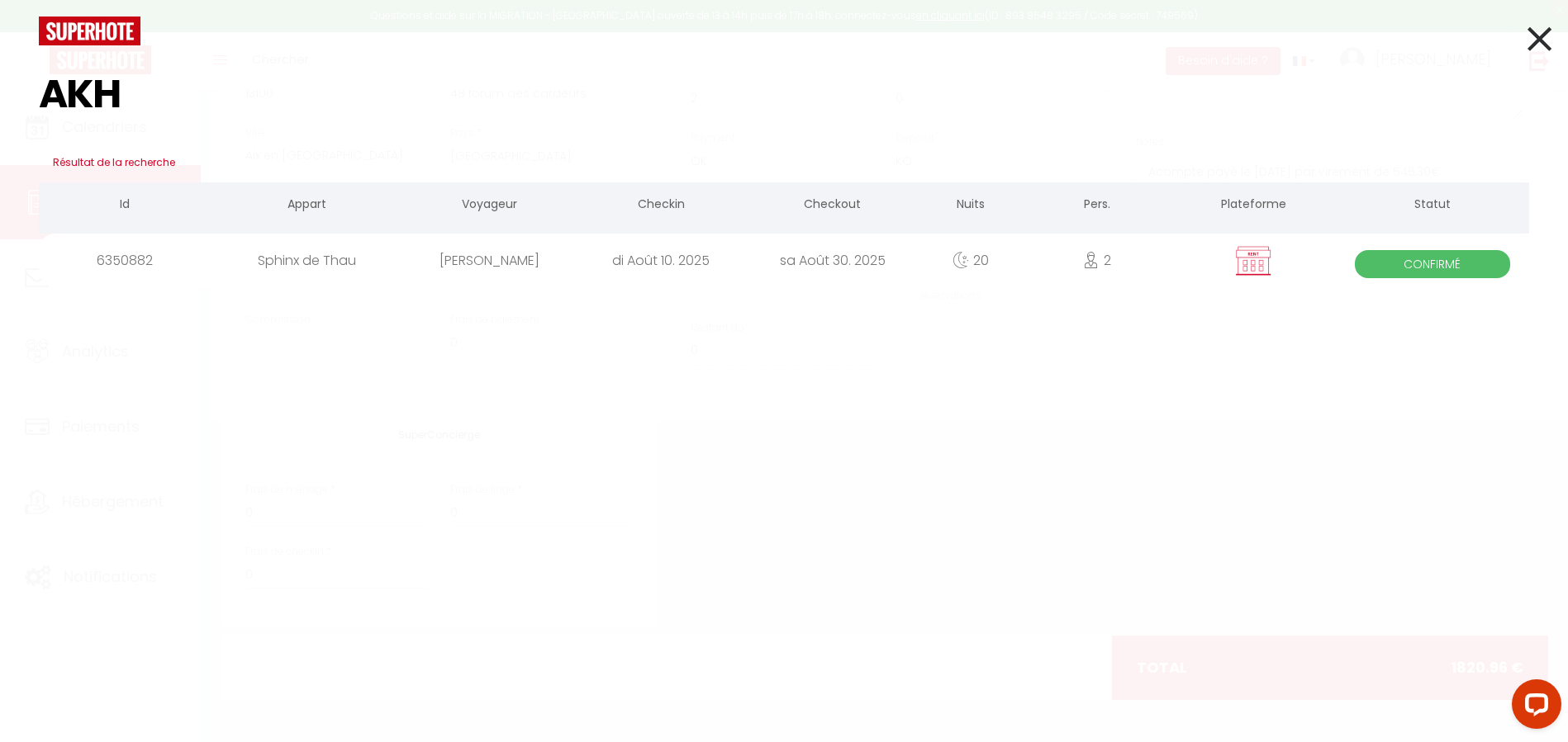
type input "AKH"
click at [506, 263] on div "[PERSON_NAME]" at bounding box center [489, 261] width 171 height 54
select select
checkbox input "true"
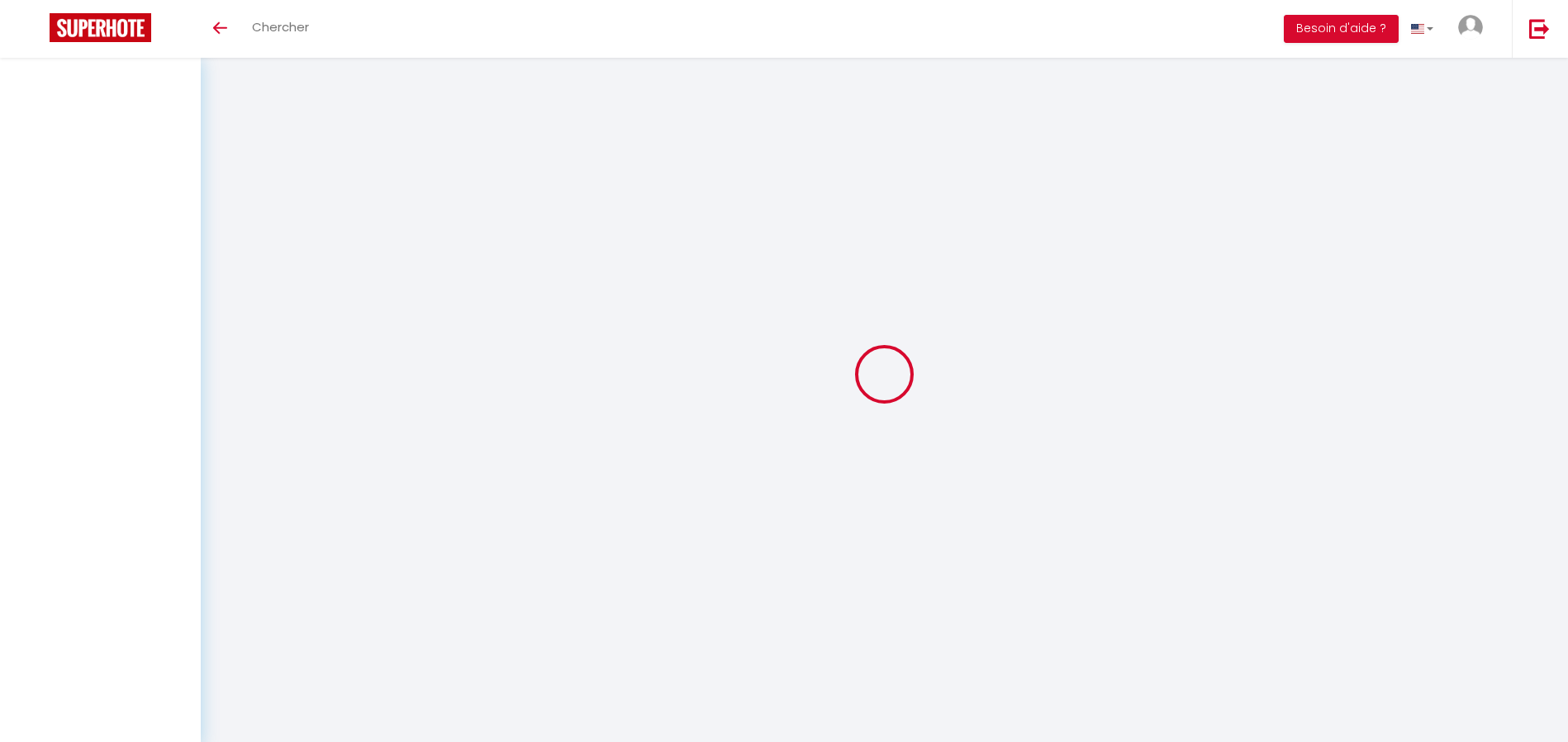
select select
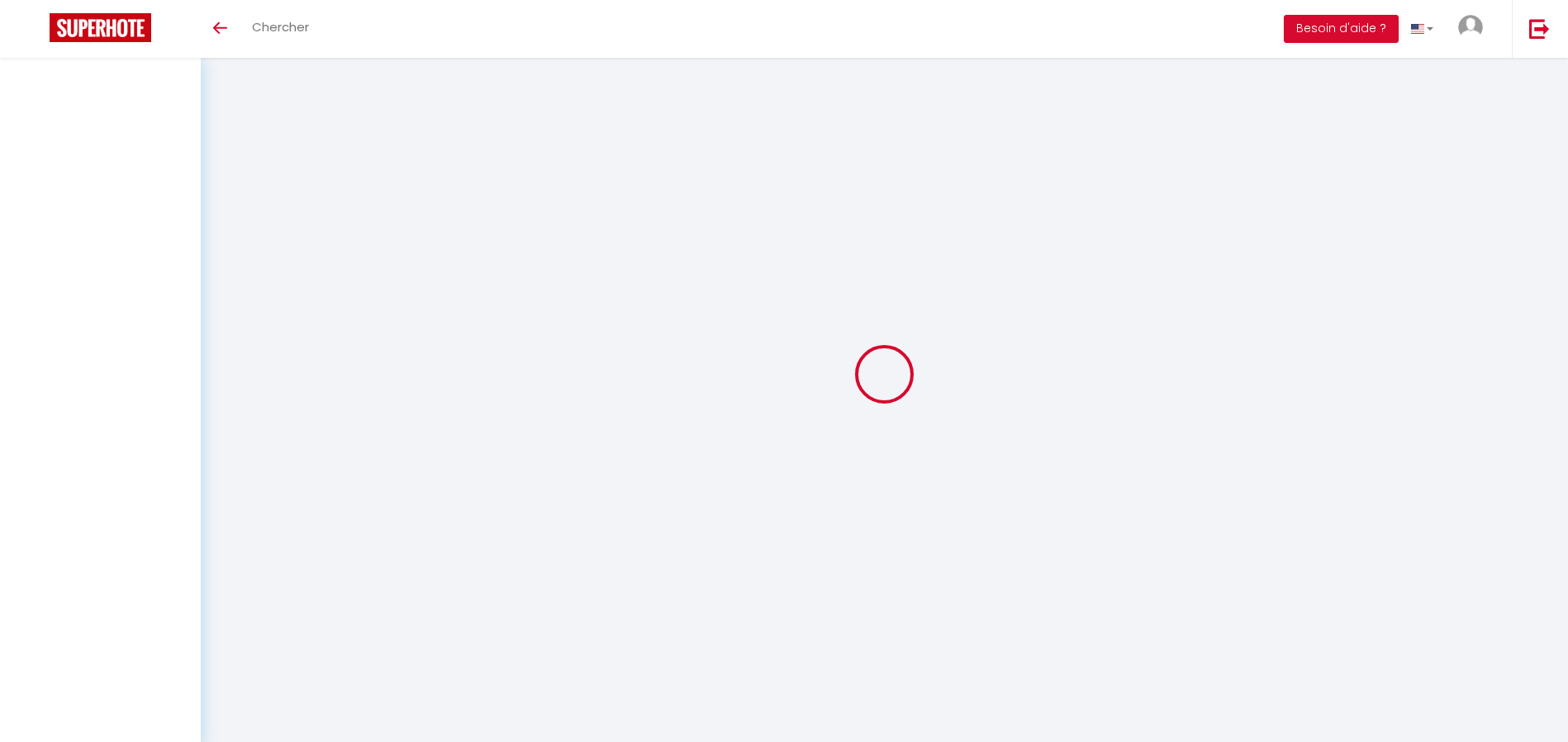
select select
checkbox input "false"
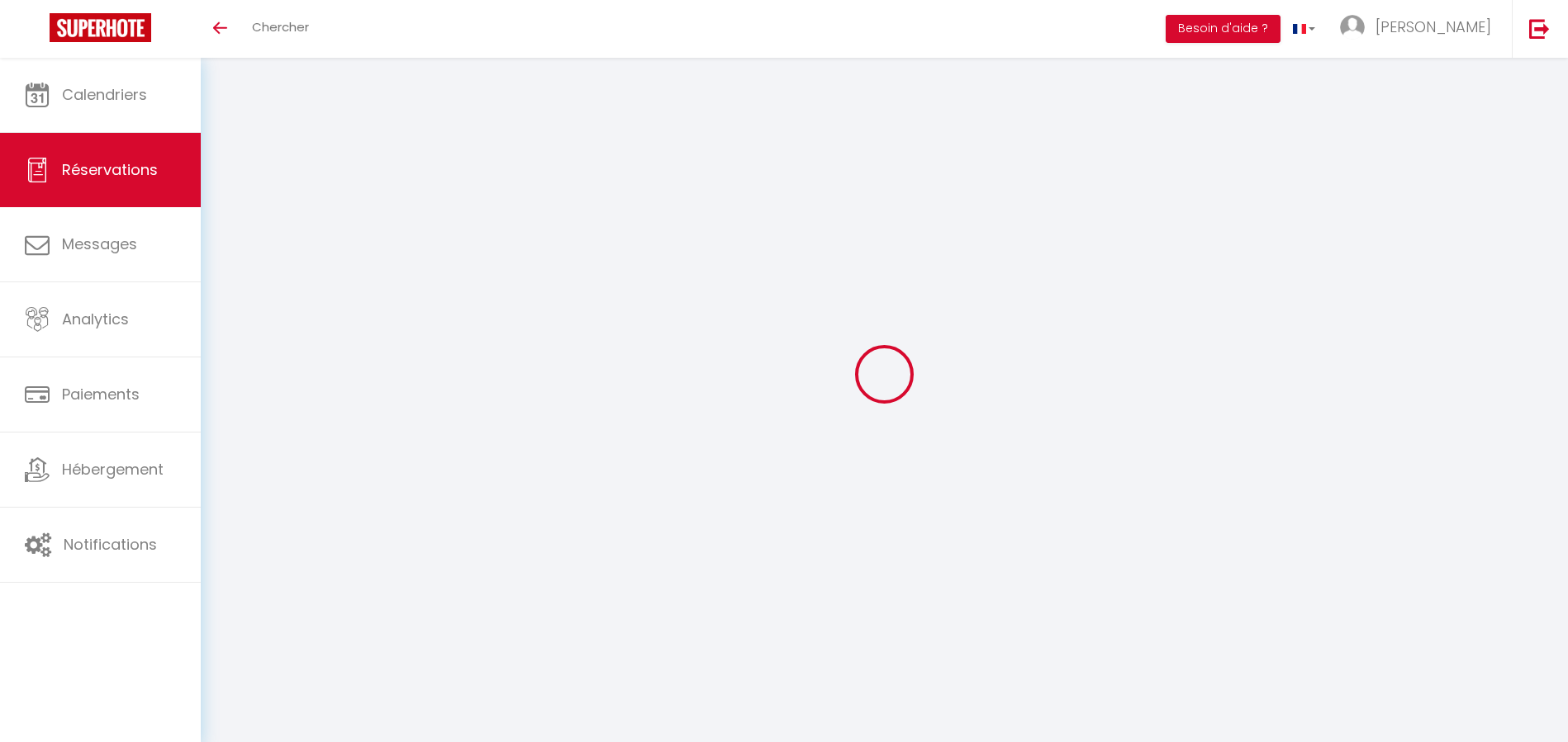
select select
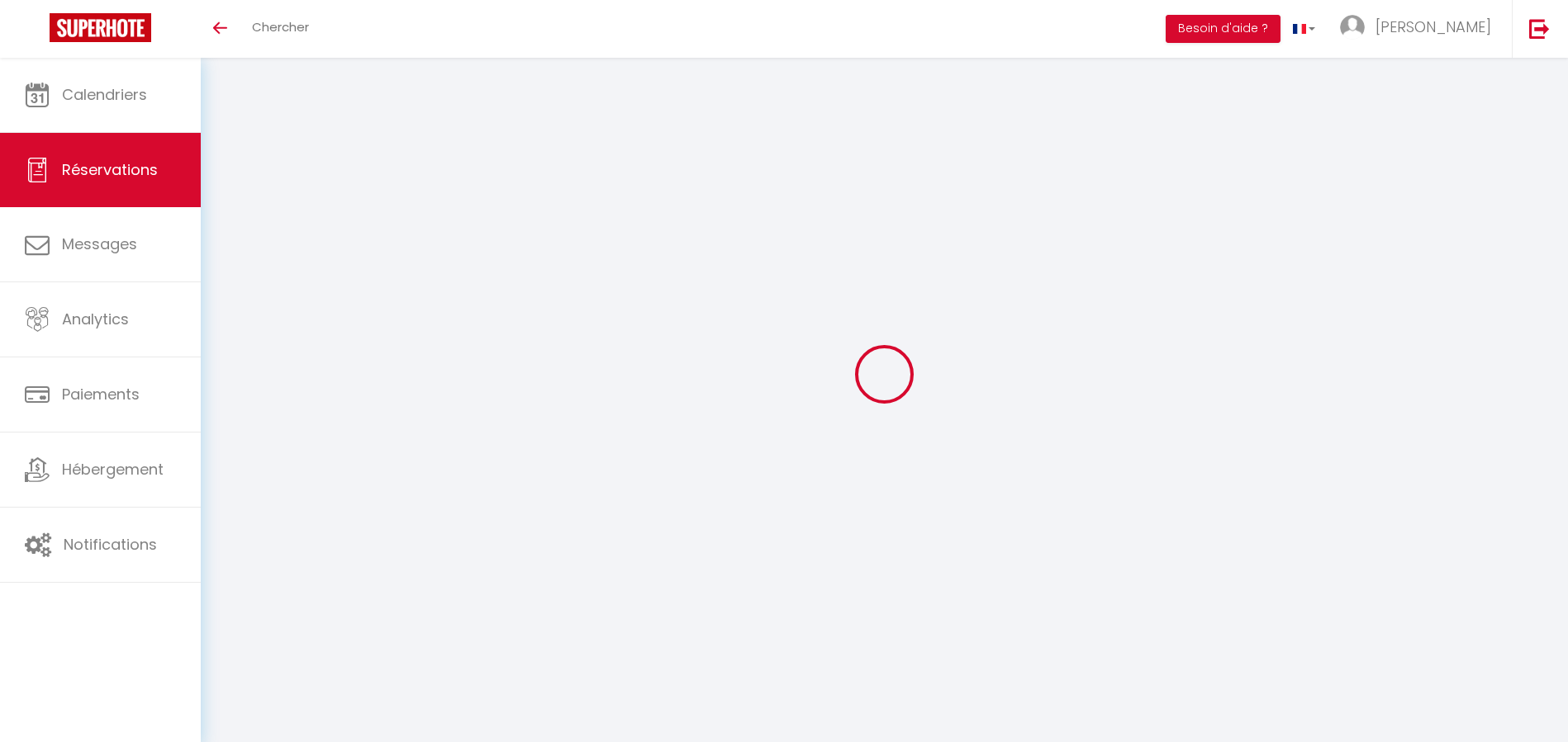
select select
checkbox input "false"
select select
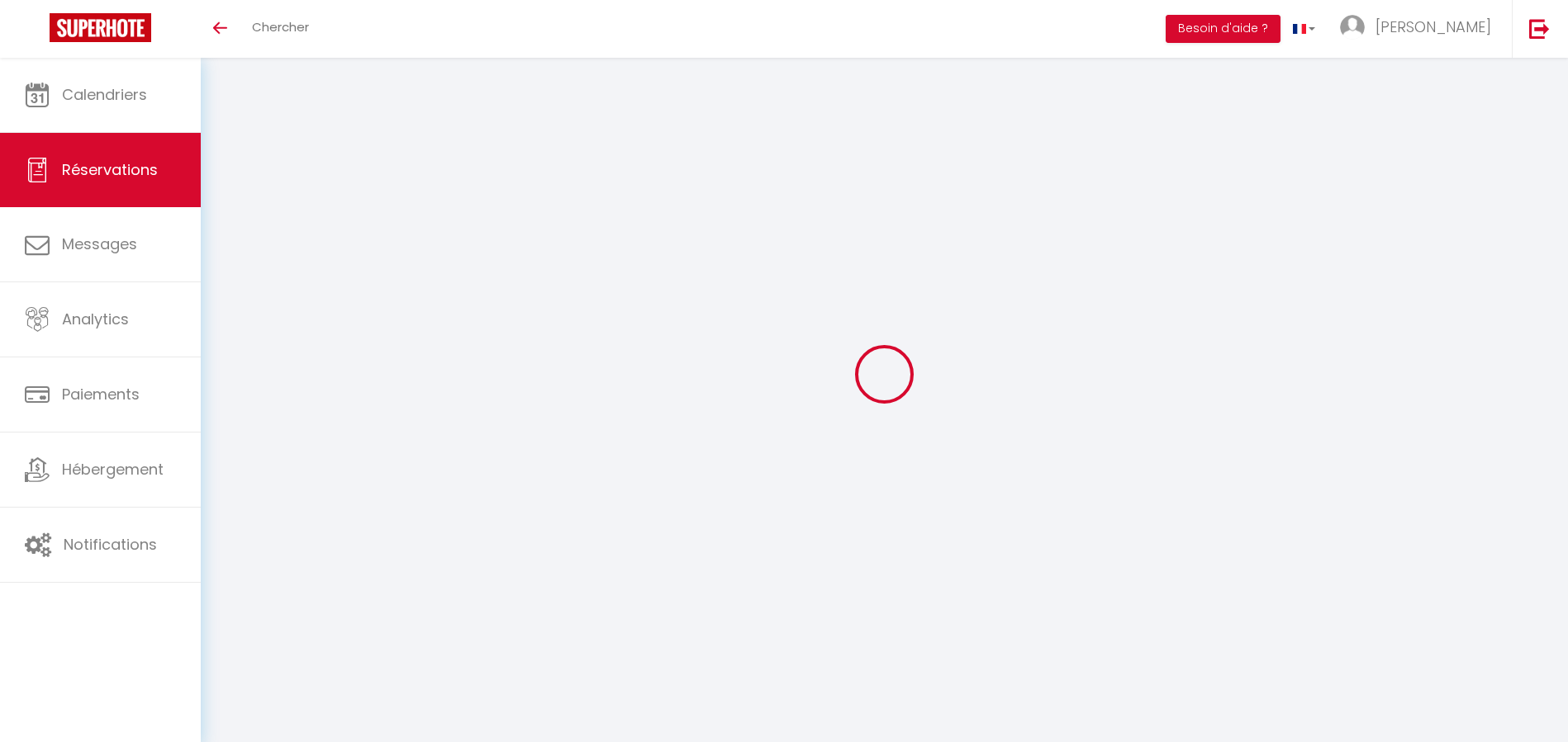
select select
checkbox input "false"
select select
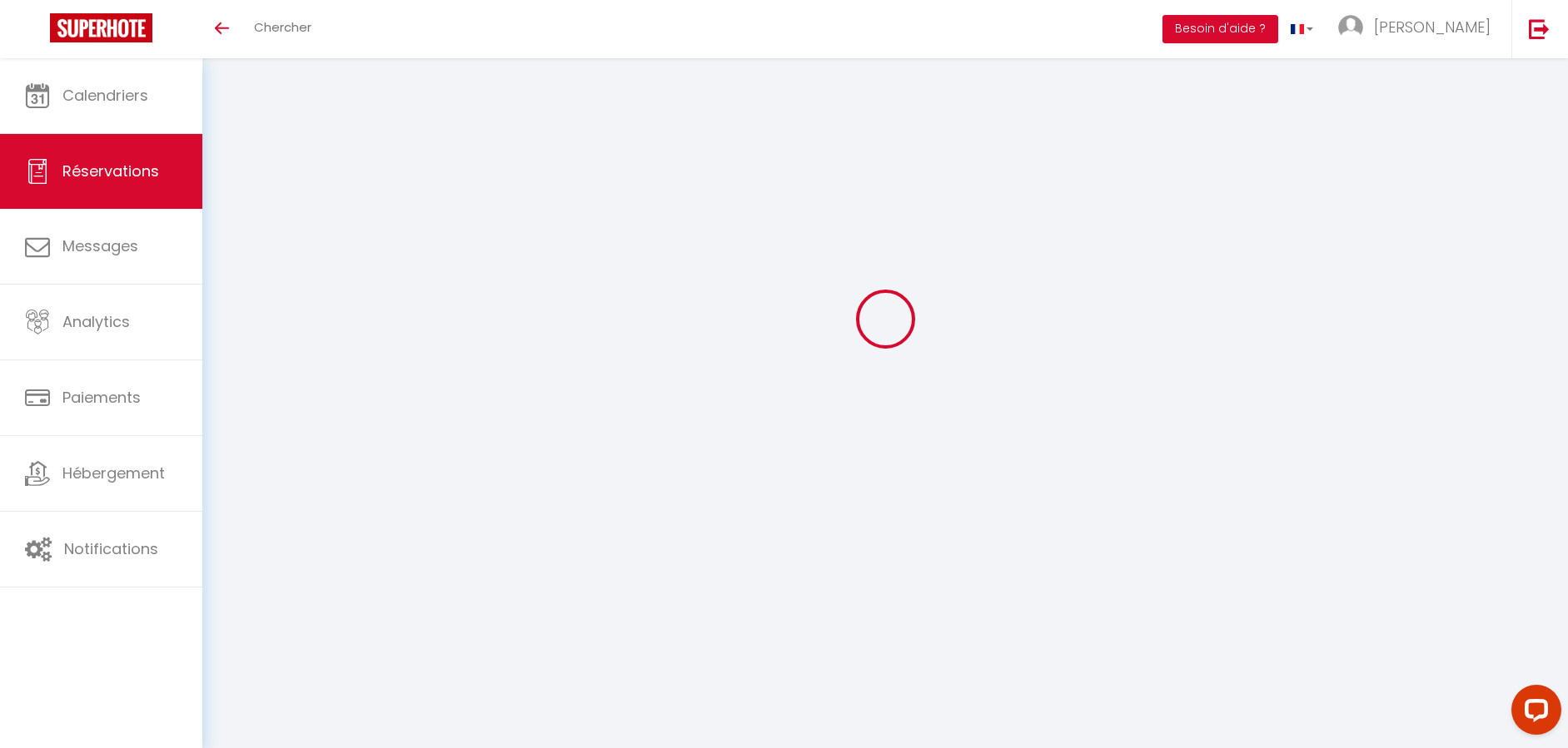
type input "Akharouid"
type input "Soubiha"
type input "[EMAIL_ADDRESS][DOMAIN_NAME]"
type input "0614680822"
type input "84100"
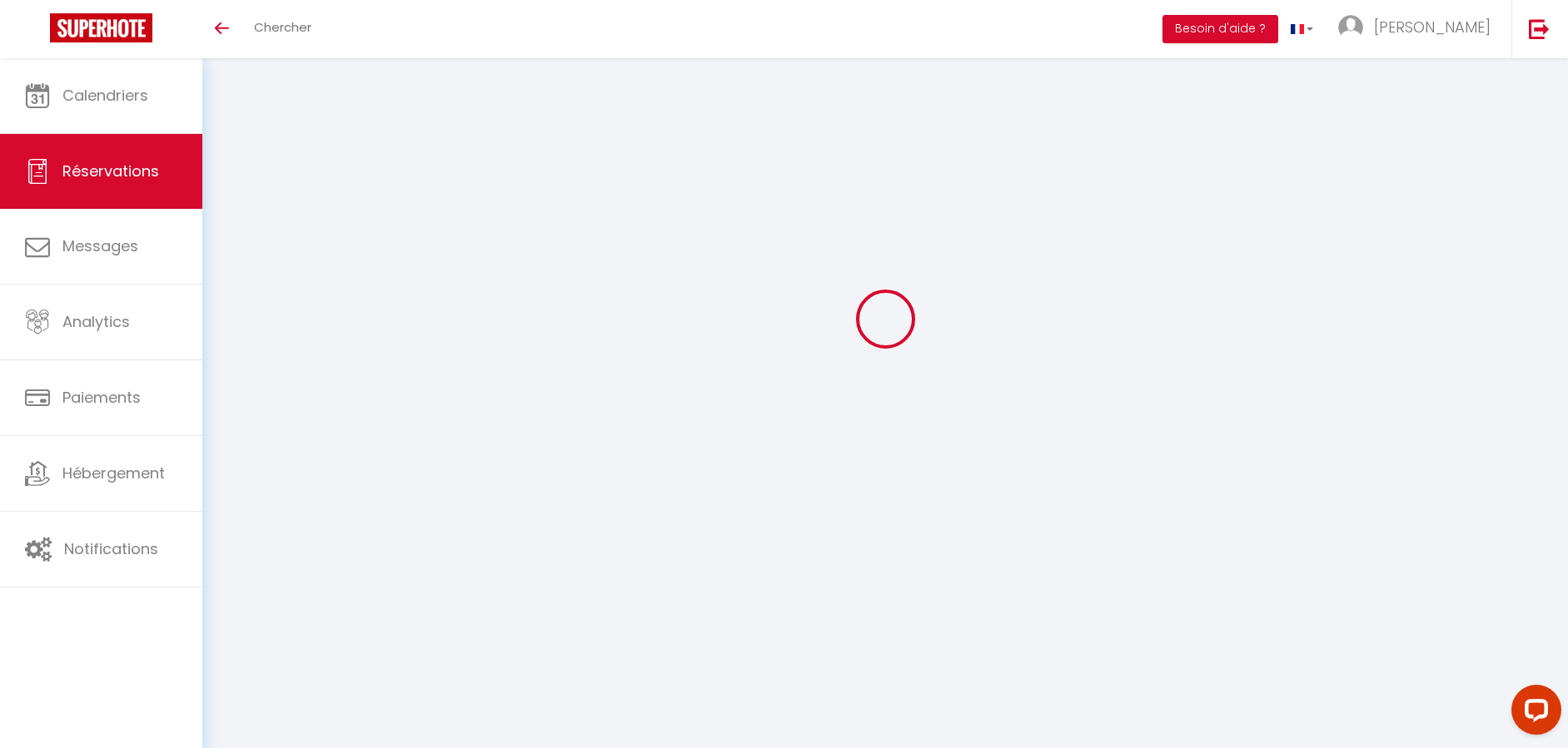
type input "Rue [PERSON_NAME] Bat F1"
type input "Orange"
select select "FR"
select select "42868"
select select "1"
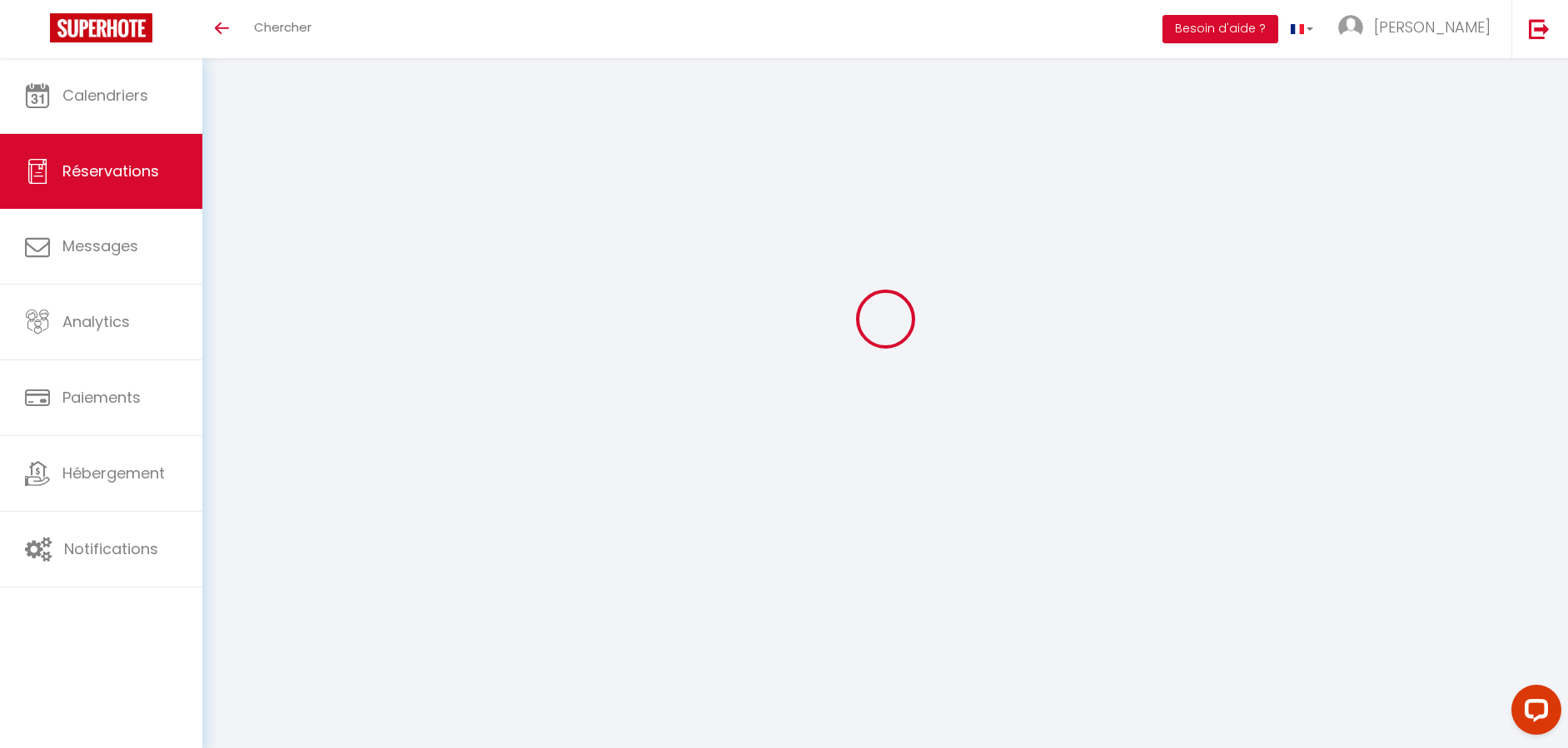
type input "Dim 10 Août 2025"
select select
type input "[PERSON_NAME] 30 Août 2025"
select select
type input "2"
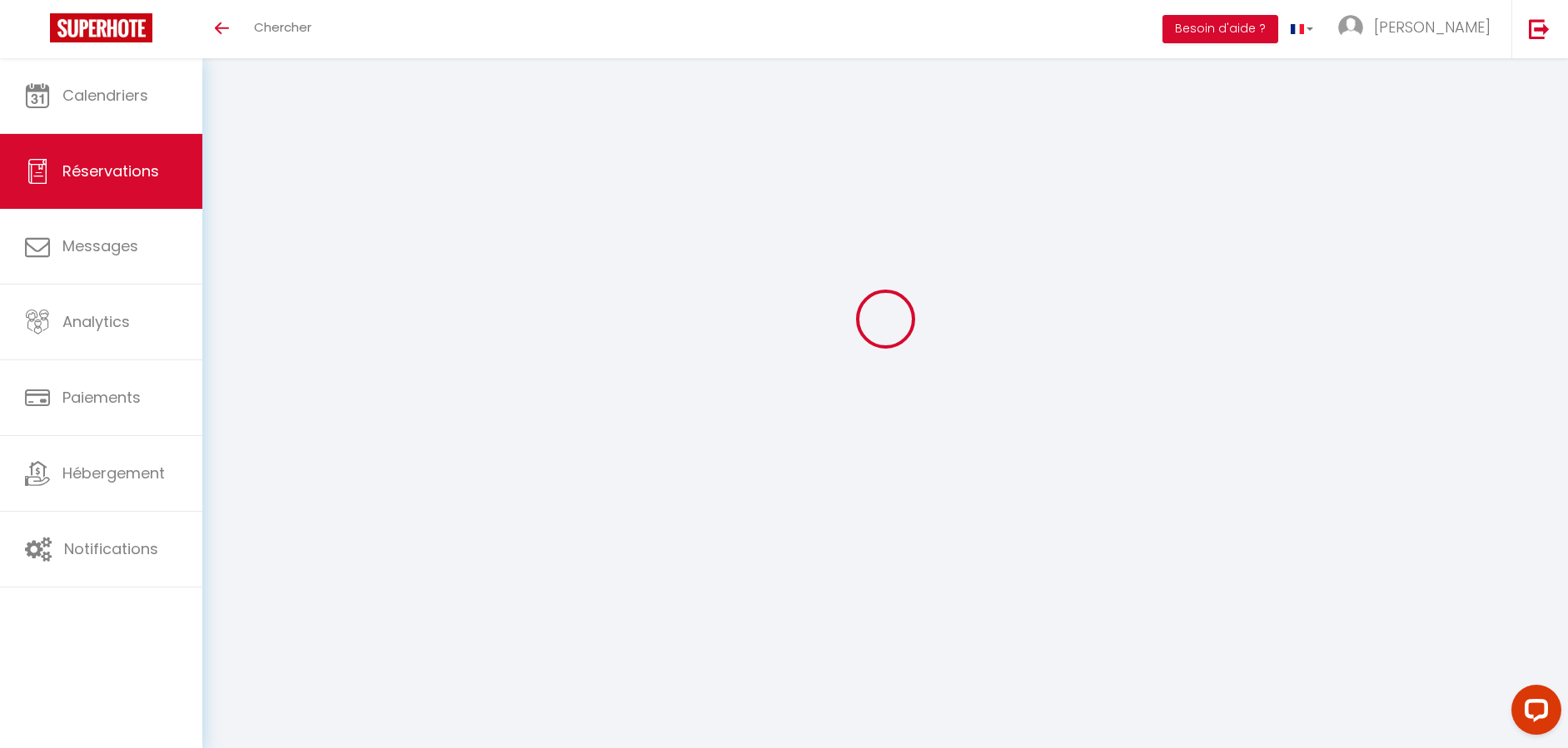
select select "12"
select select
type input "1300"
checkbox input "true"
type input "0"
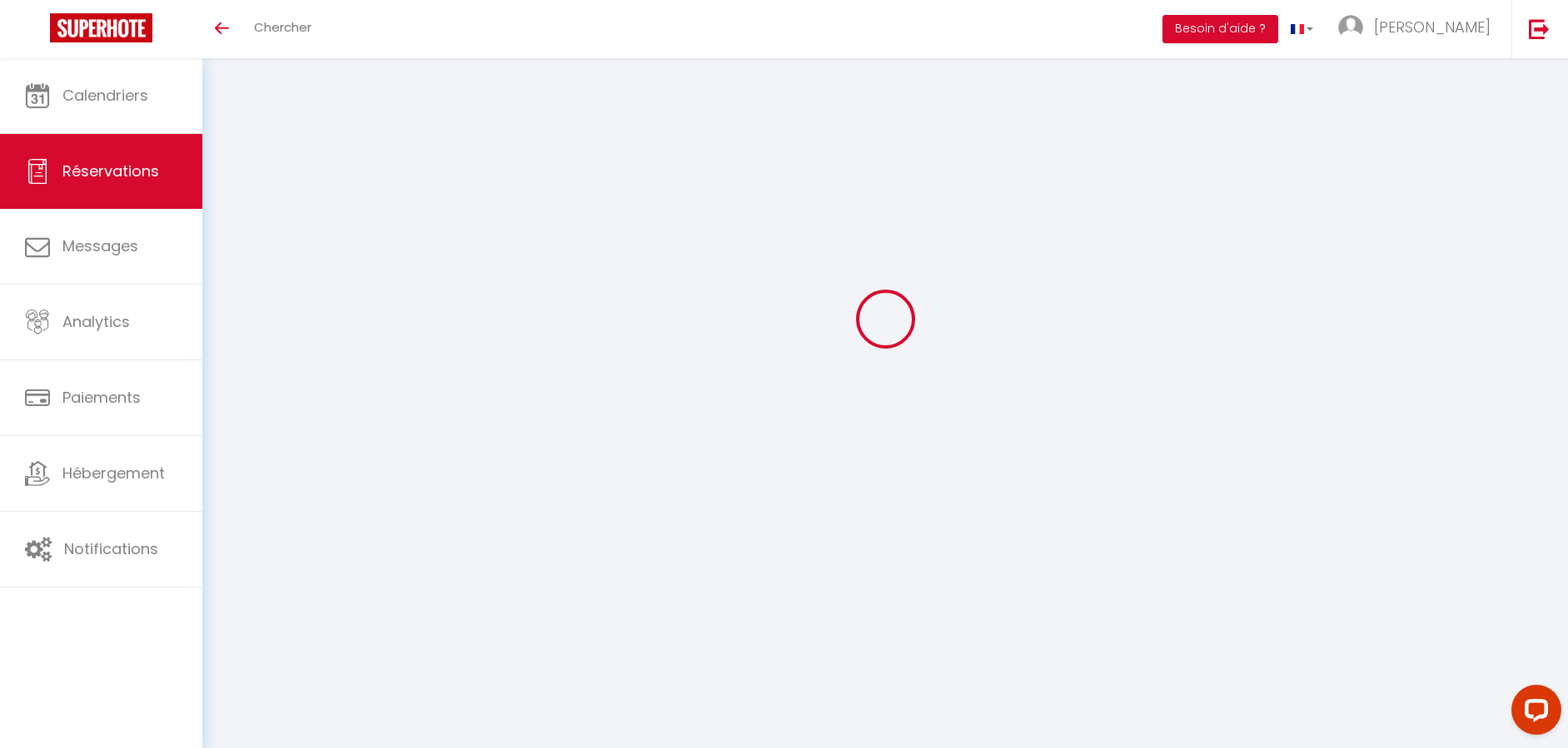
type input "0"
select select
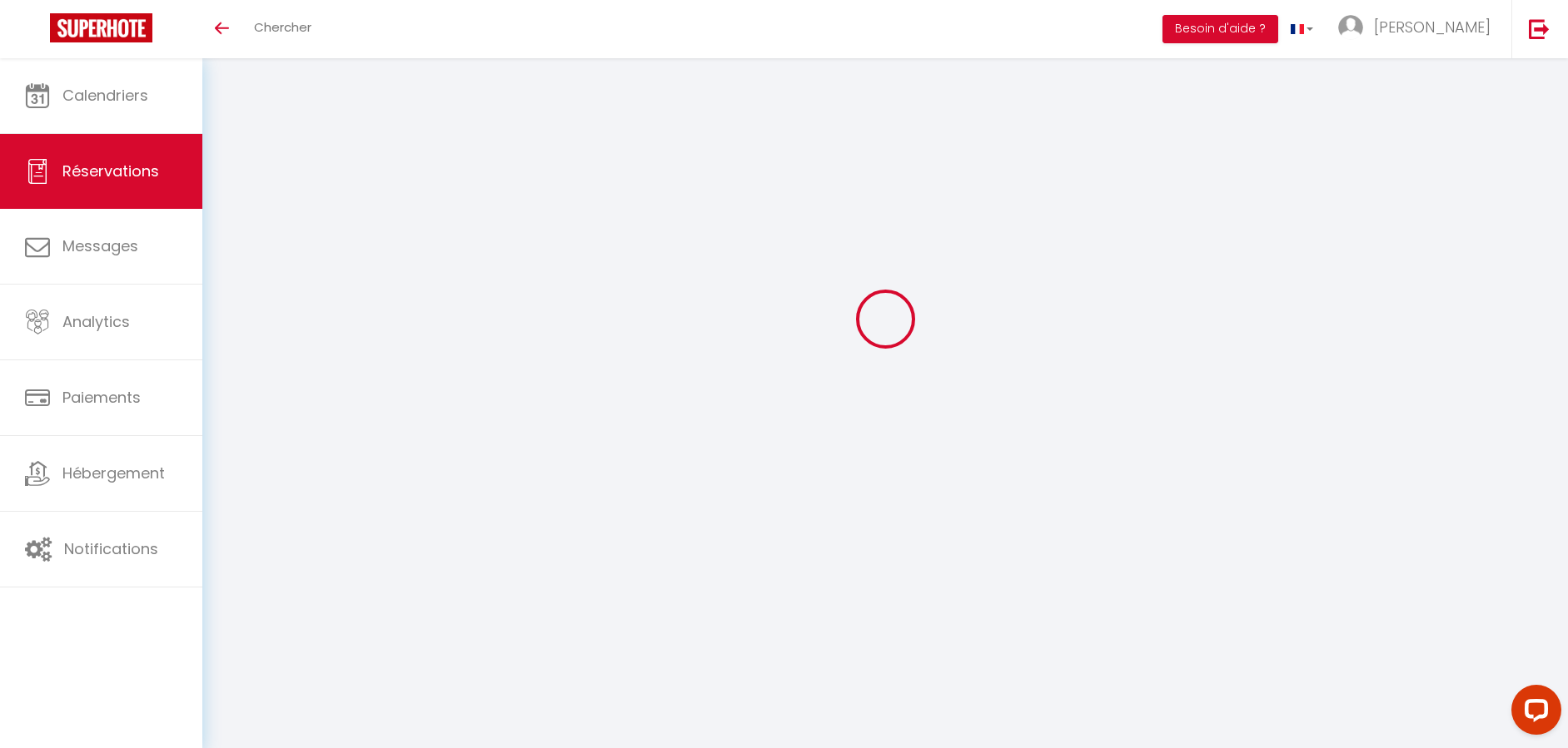
select select "14"
checkbox input "true"
select select
checkbox input "true"
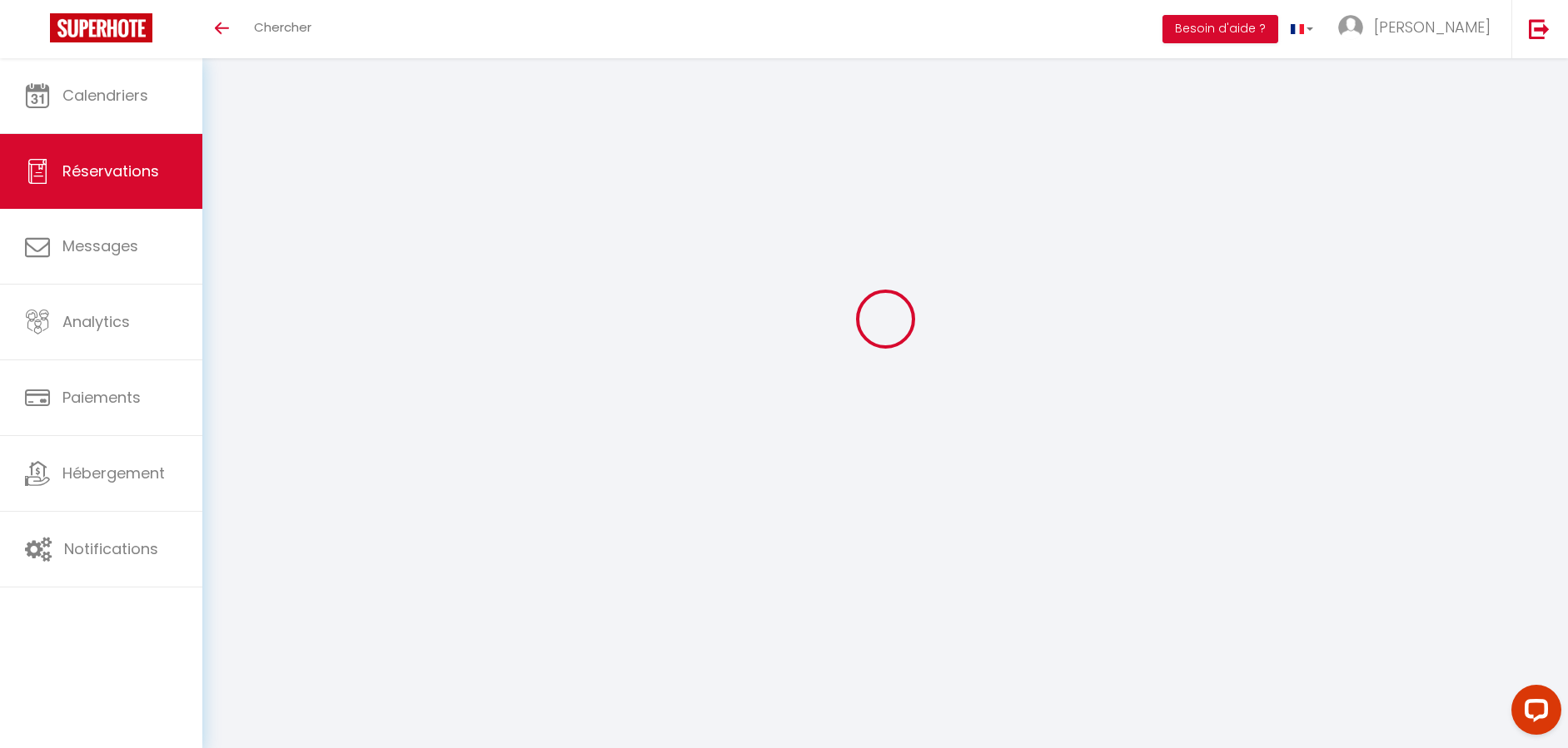
select select
checkbox input "true"
select select
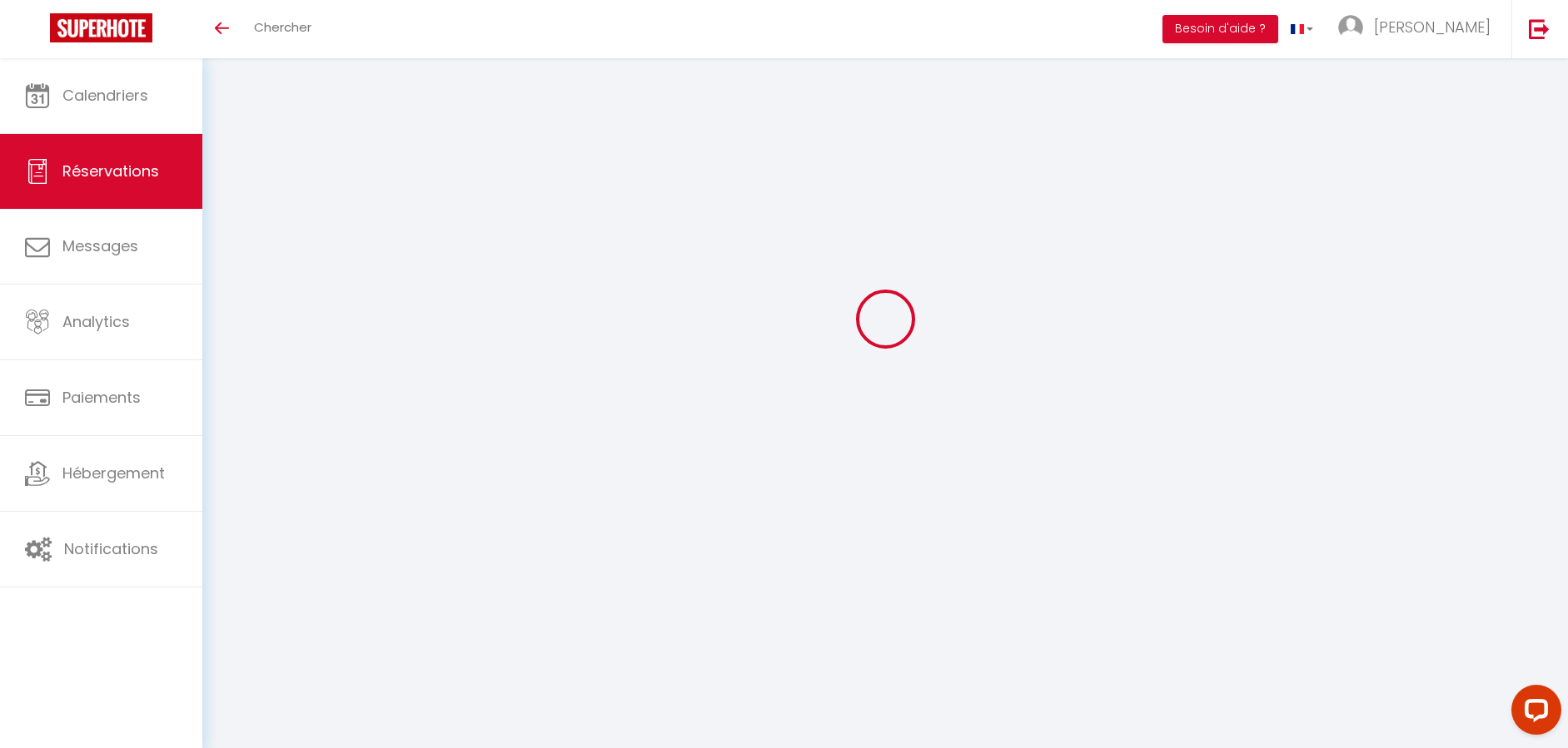
checkbox input "true"
type textarea "Payé 1372,66€"
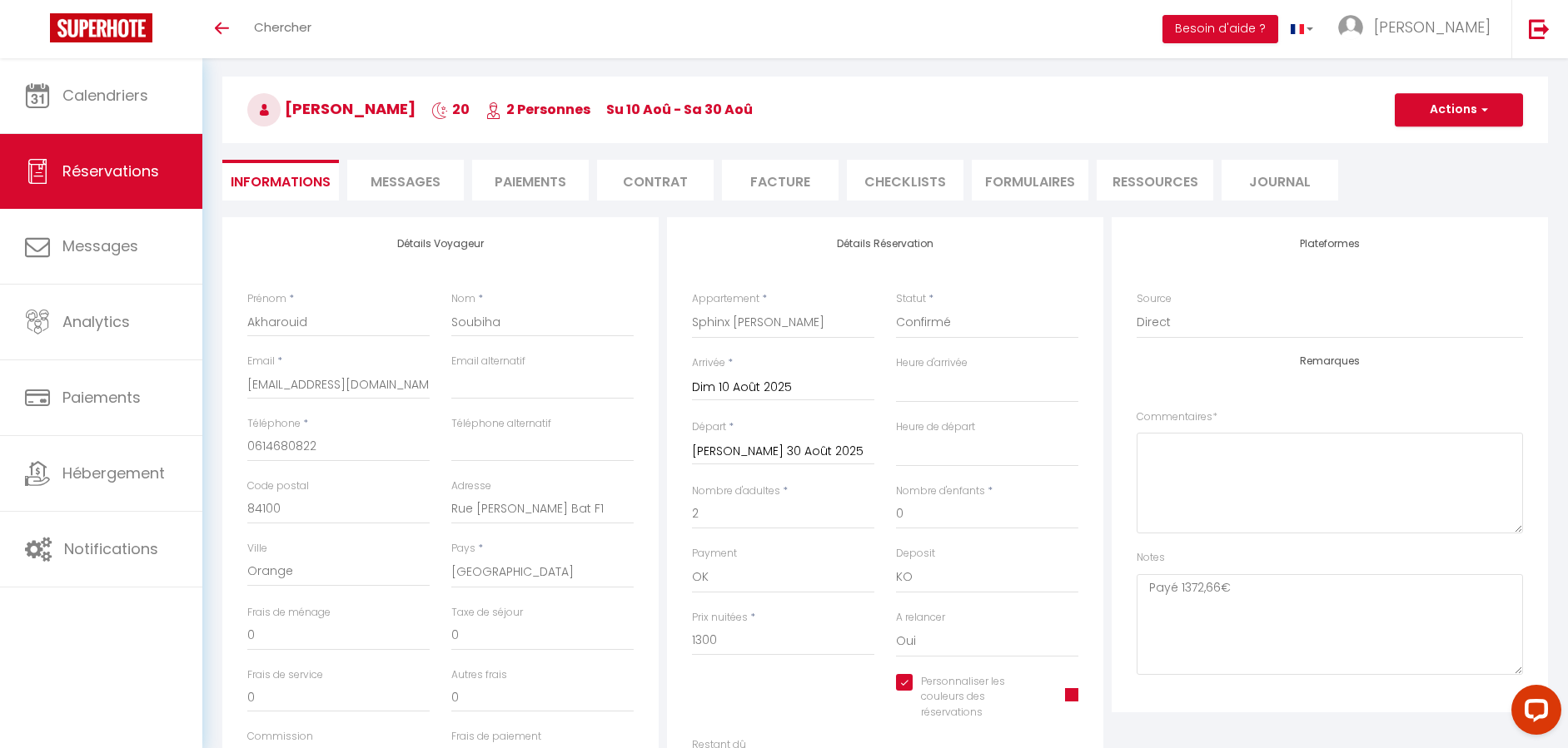
type input "72.66"
select select
checkbox input "true"
select select
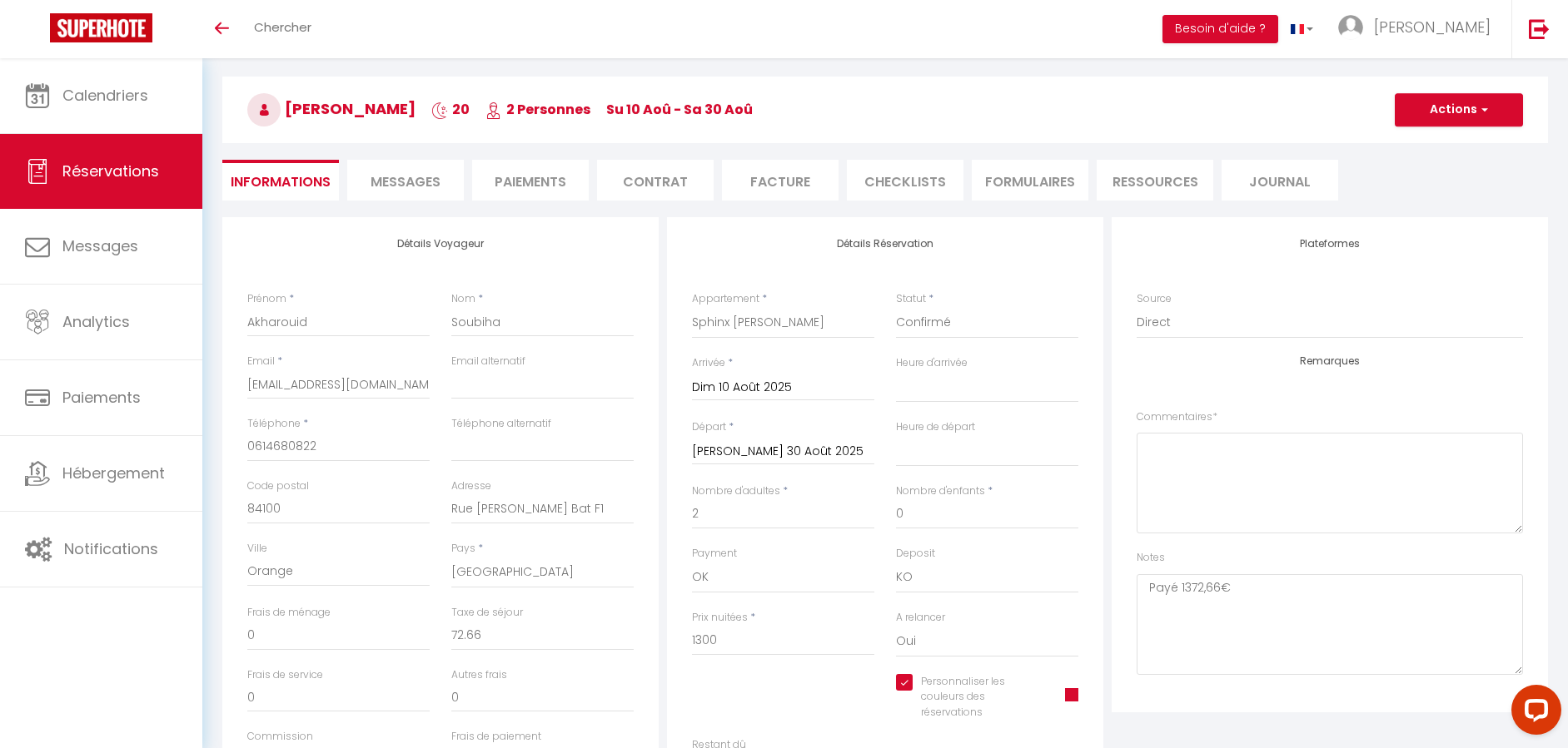
select select
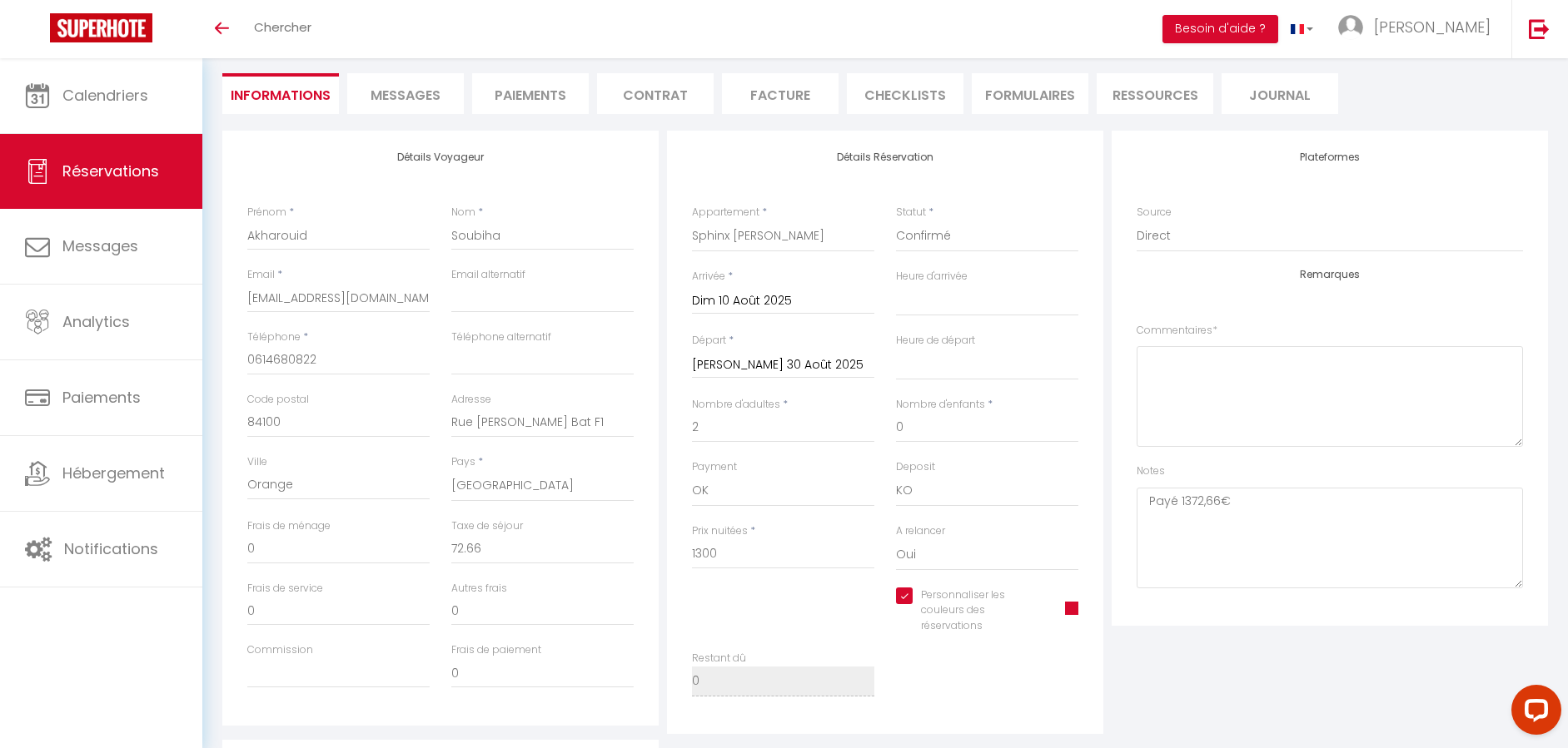
scroll to position [139, 0]
click at [1312, 391] on textarea at bounding box center [1329, 401] width 386 height 101
click at [1559, 394] on div "Retourner vers Akharouid Soubiha 20 2 Personnes Su 10 Aoû - Sa 30 Aoû Actions E…" at bounding box center [884, 500] width 1365 height 1163
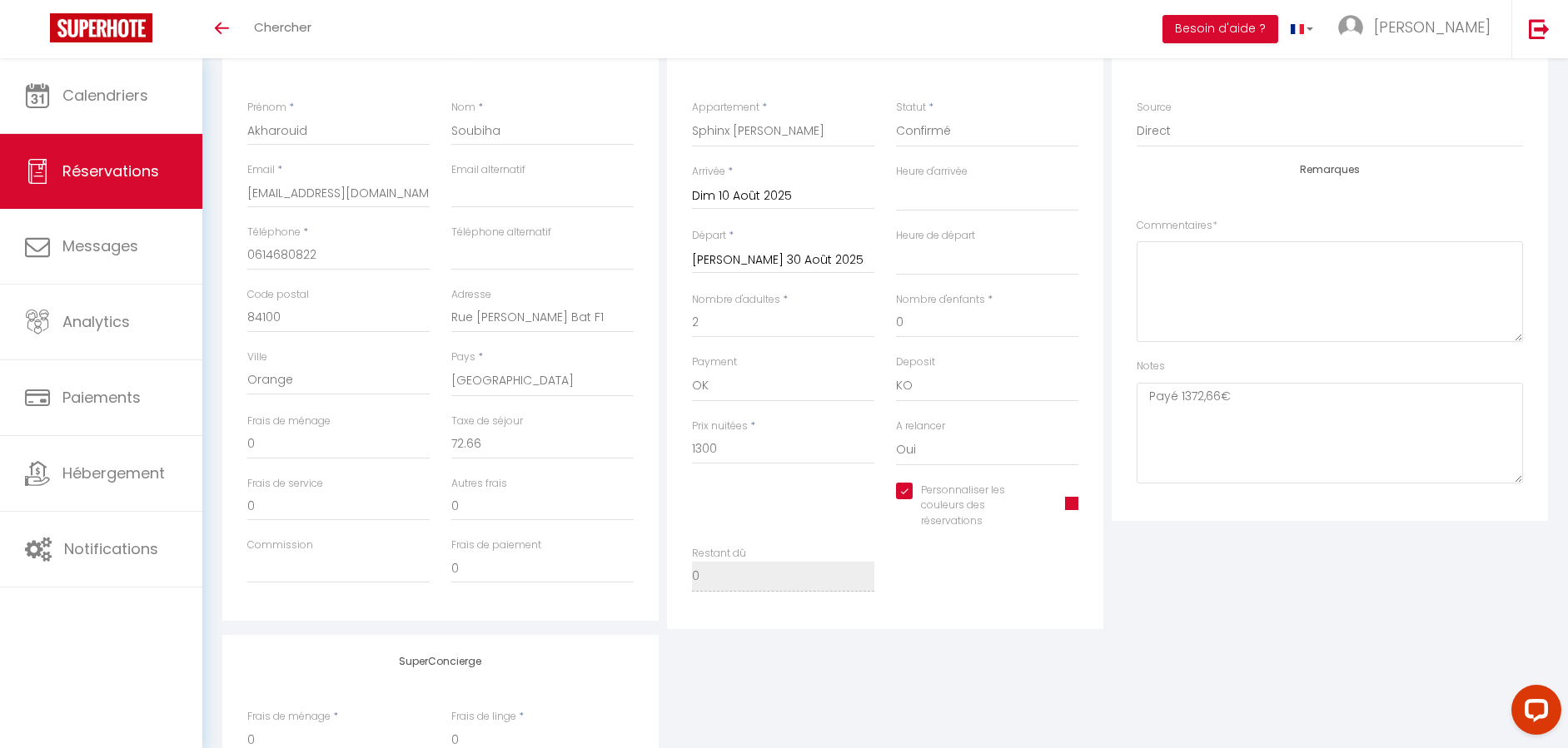
scroll to position [333, 0]
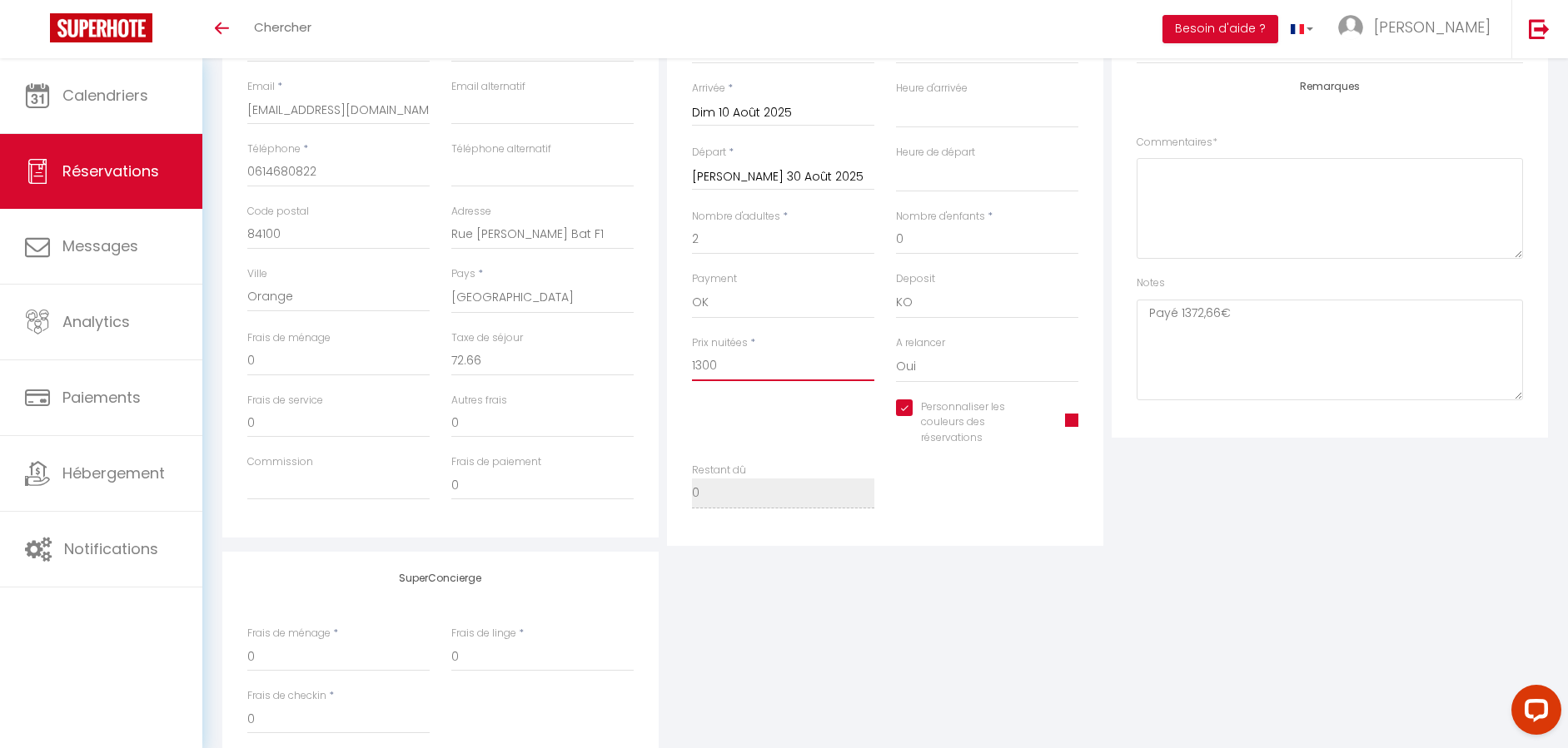
click at [792, 362] on input "1300" at bounding box center [783, 366] width 182 height 30
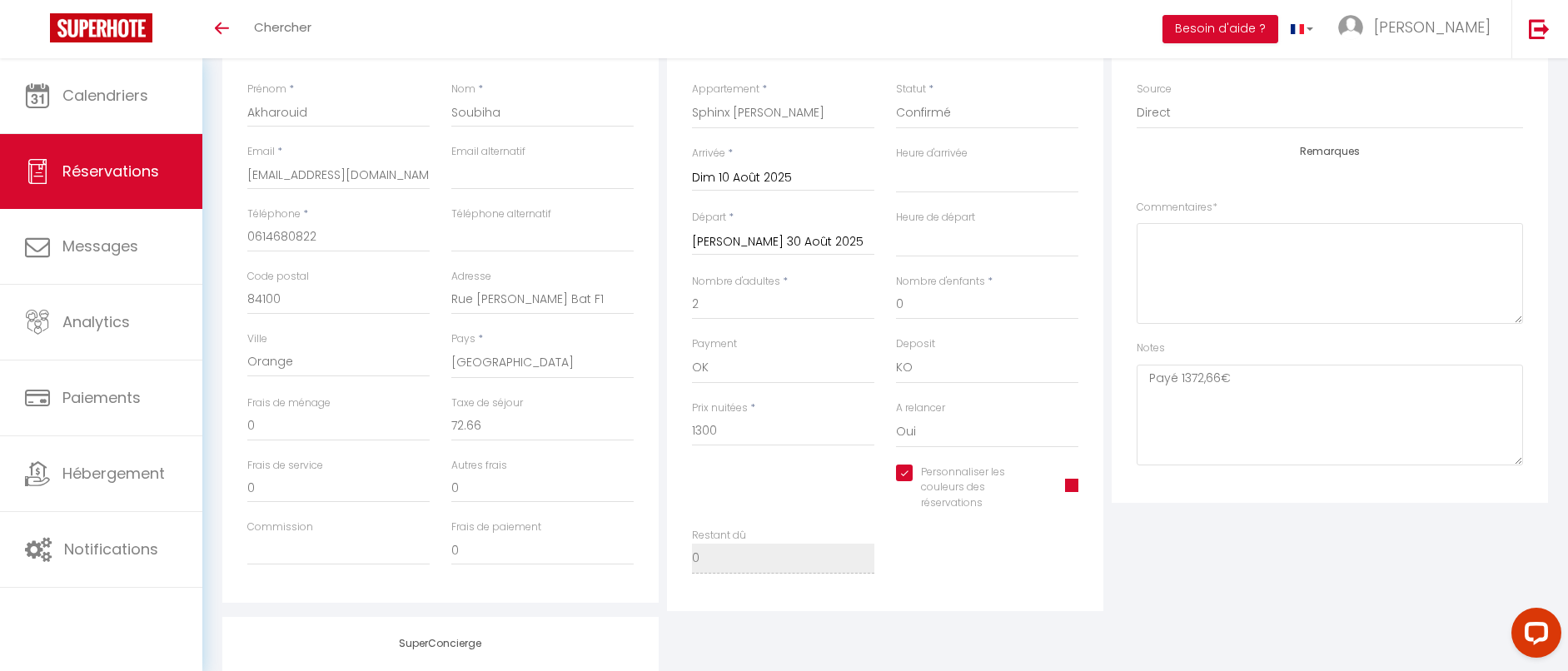
scroll to position [306, 0]
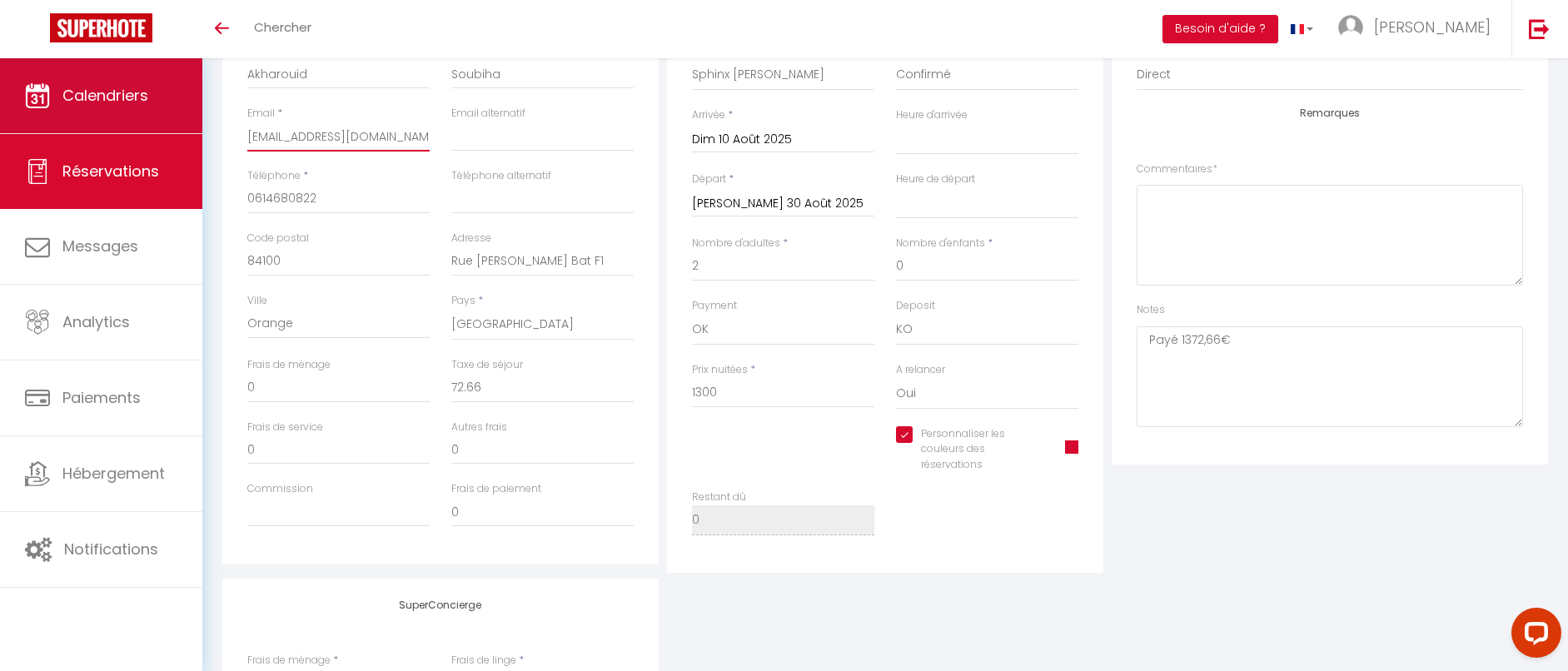
drag, startPoint x: 400, startPoint y: 130, endPoint x: 198, endPoint y: 131, distance: 202.0
click at [198, 131] on div "Questions et aide sur la MIGRATION - Salle Zoom ouverte de 13 à 14h puis de 17h…" at bounding box center [784, 332] width 1568 height 1162
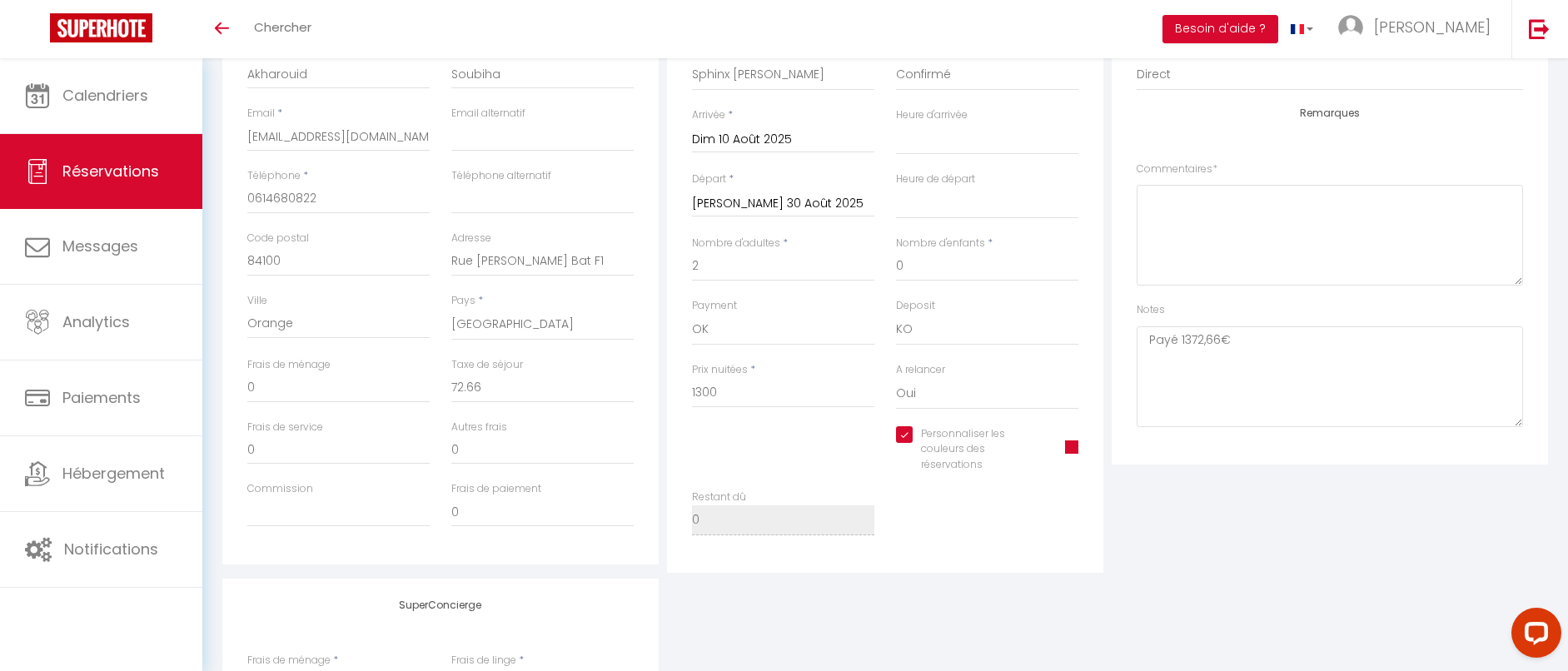
scroll to position [390, 0]
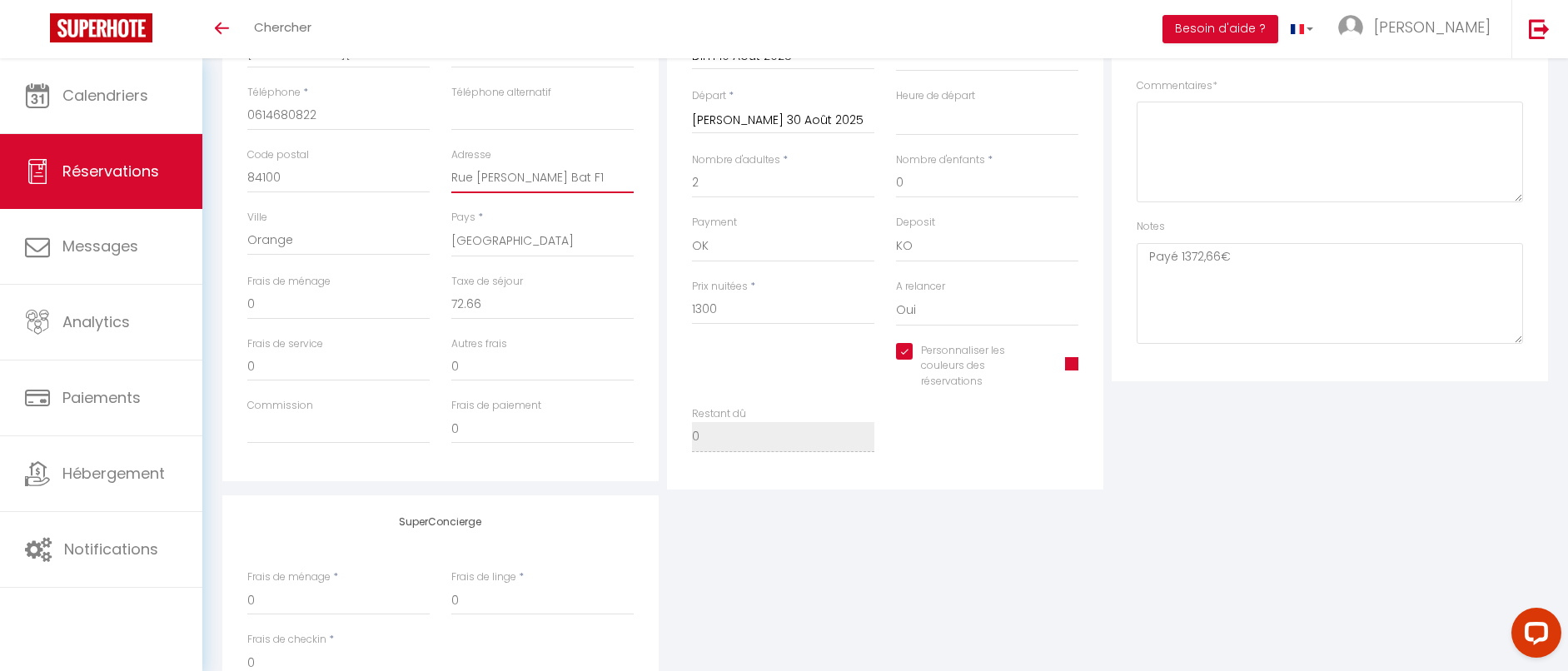
drag, startPoint x: 615, startPoint y: 172, endPoint x: 429, endPoint y: 177, distance: 186.1
click at [429, 177] on div "Code postal 84100 Adresse Rue René Descartes Bat F1" at bounding box center [440, 179] width 408 height 63
click at [1277, 157] on textarea at bounding box center [1329, 152] width 386 height 101
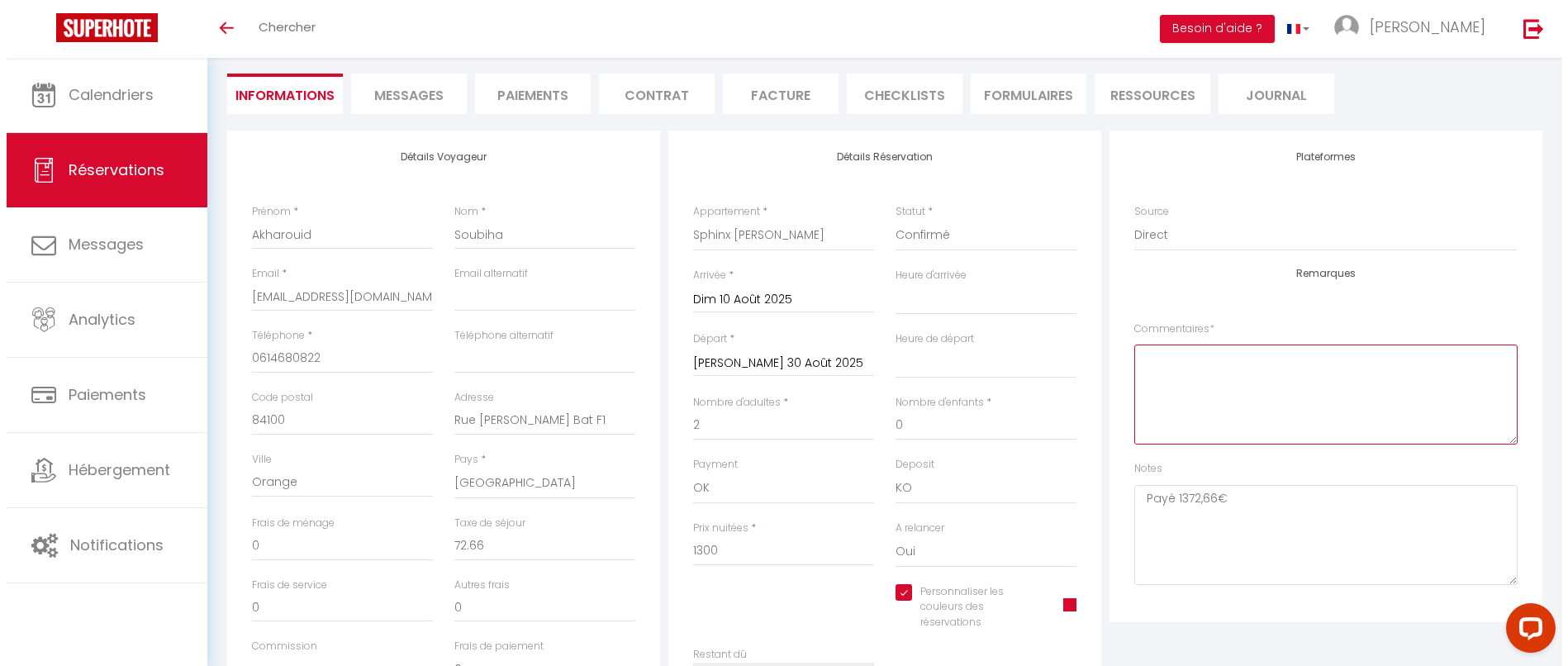
scroll to position [0, 0]
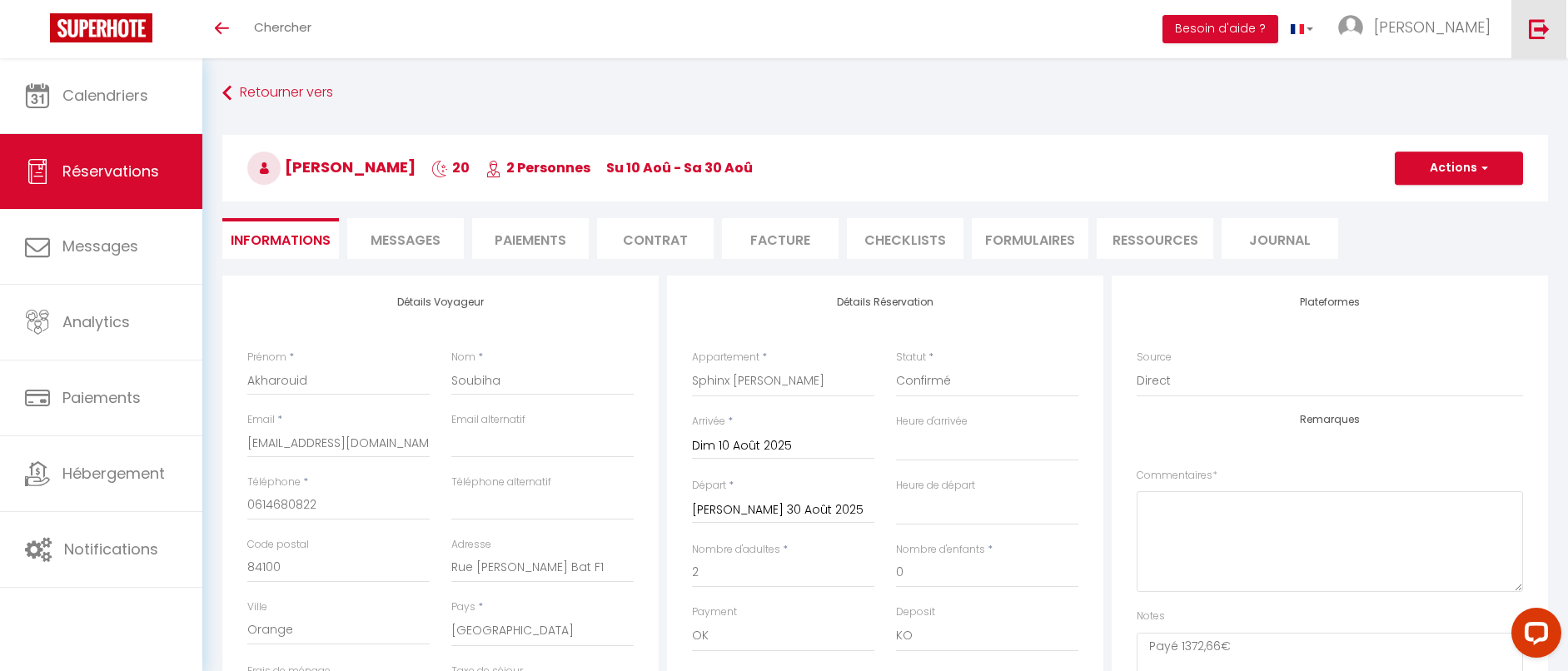
click at [1539, 29] on img at bounding box center [1538, 28] width 21 height 21
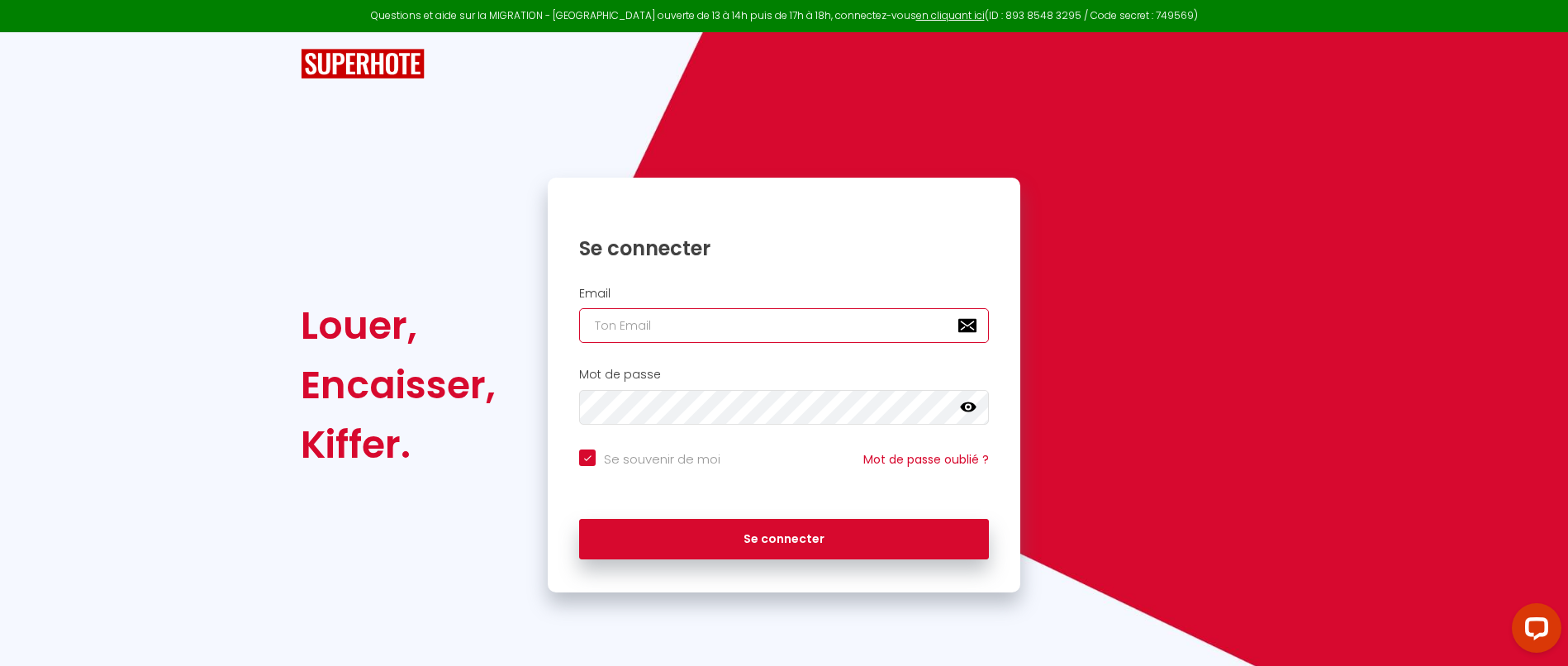
type input "[EMAIL_ADDRESS][DOMAIN_NAME]"
checkbox input "true"
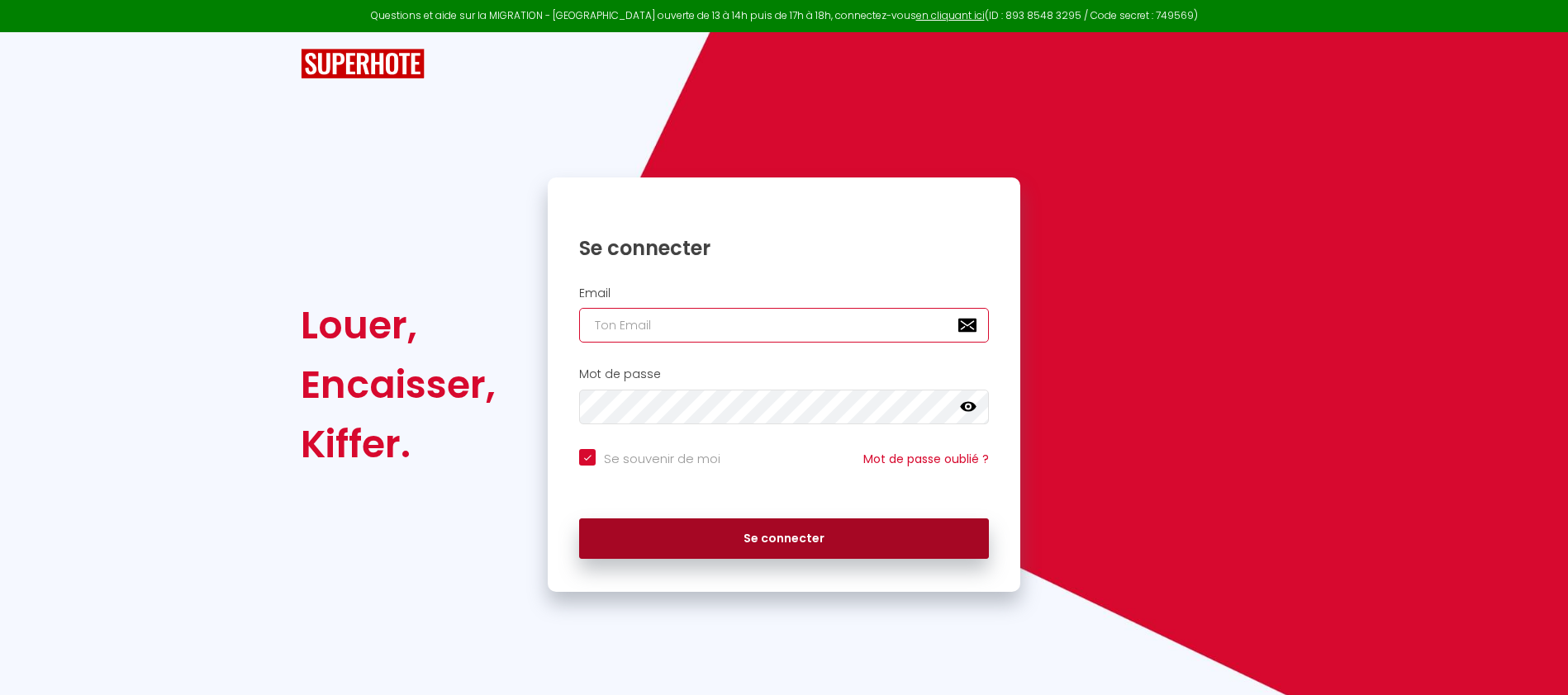
type input "[EMAIL_ADDRESS][DOMAIN_NAME]"
click at [758, 541] on button "Se connecter" at bounding box center [784, 539] width 410 height 42
checkbox input "true"
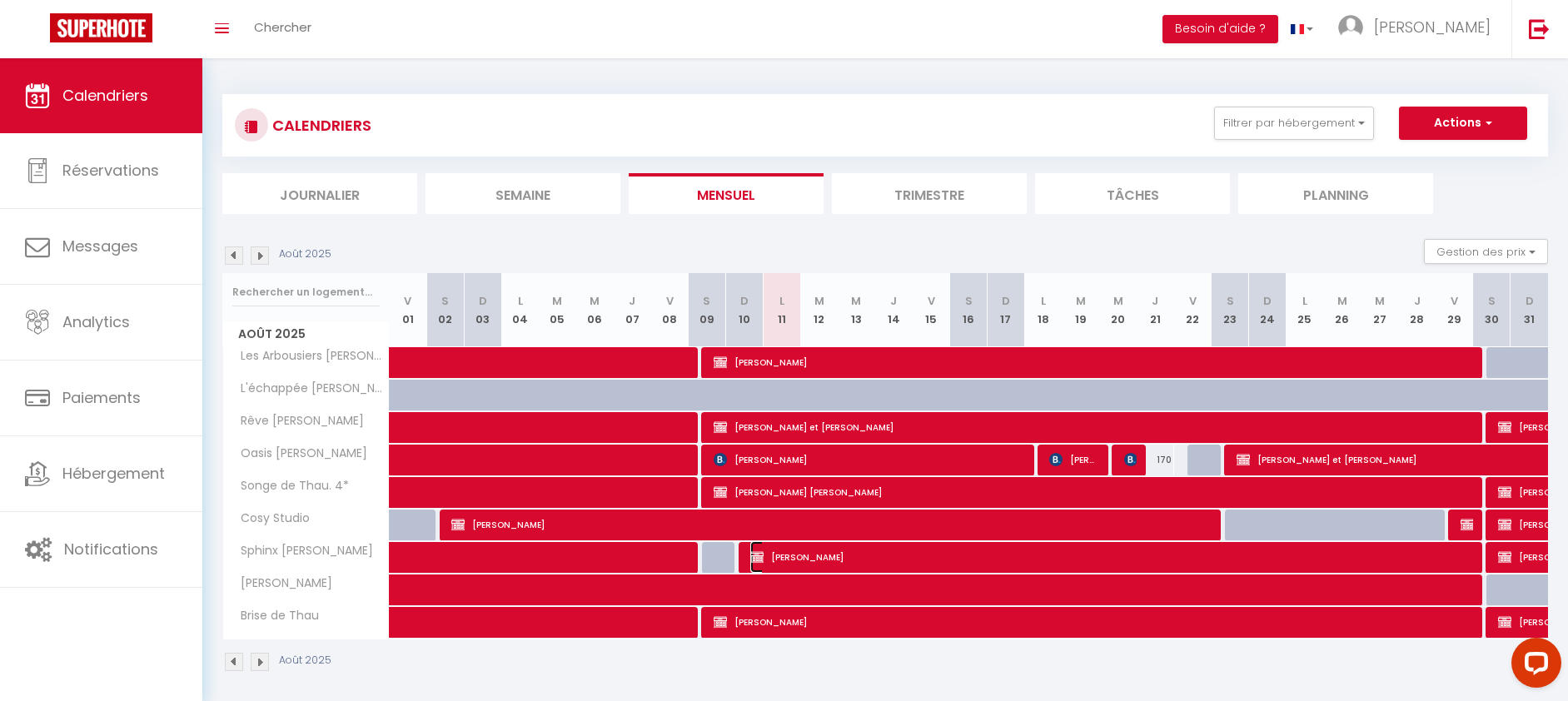
click at [957, 557] on span "[PERSON_NAME]" at bounding box center [1112, 556] width 724 height 31
select select "OK"
select select "KO"
select select "0"
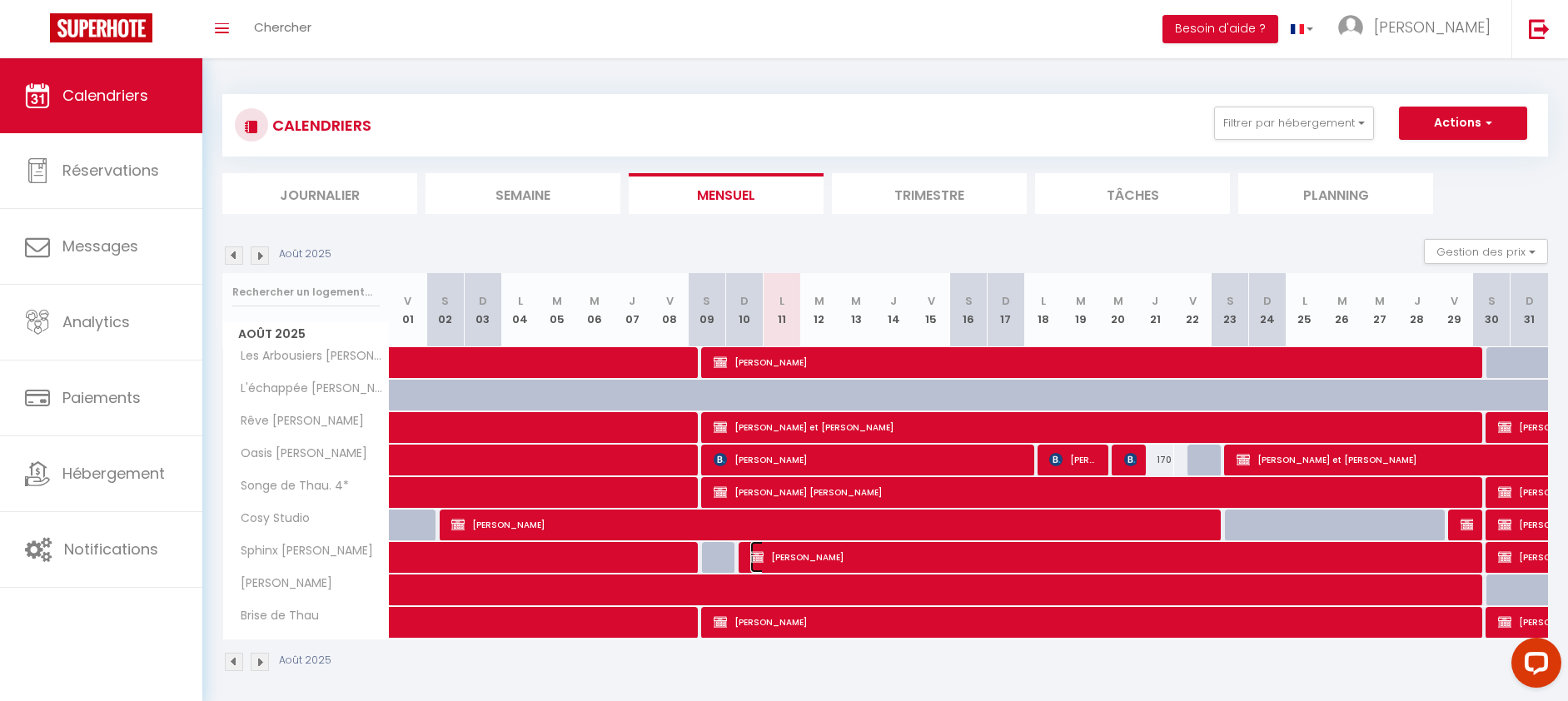
select select "1"
select select
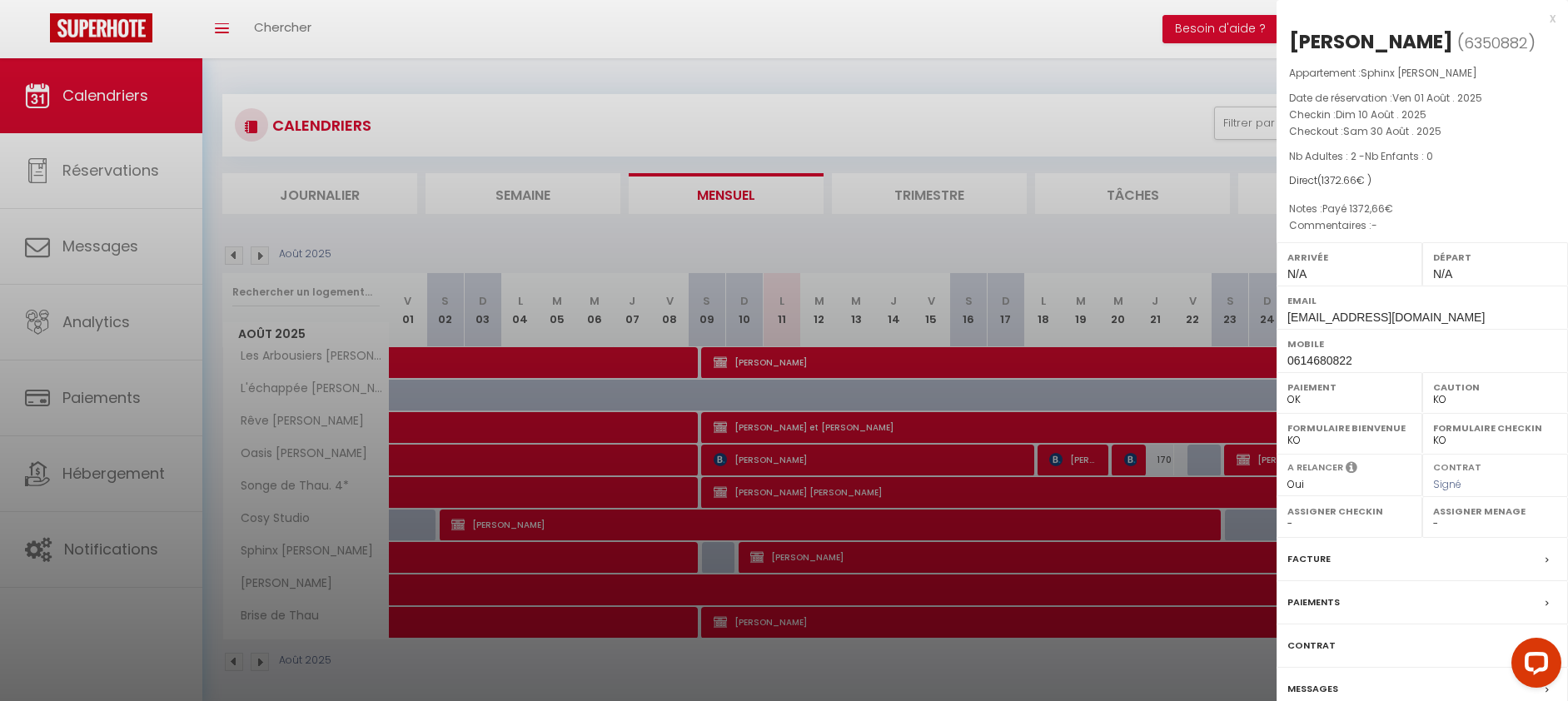
click at [1495, 581] on div "Facture" at bounding box center [1422, 560] width 291 height 43
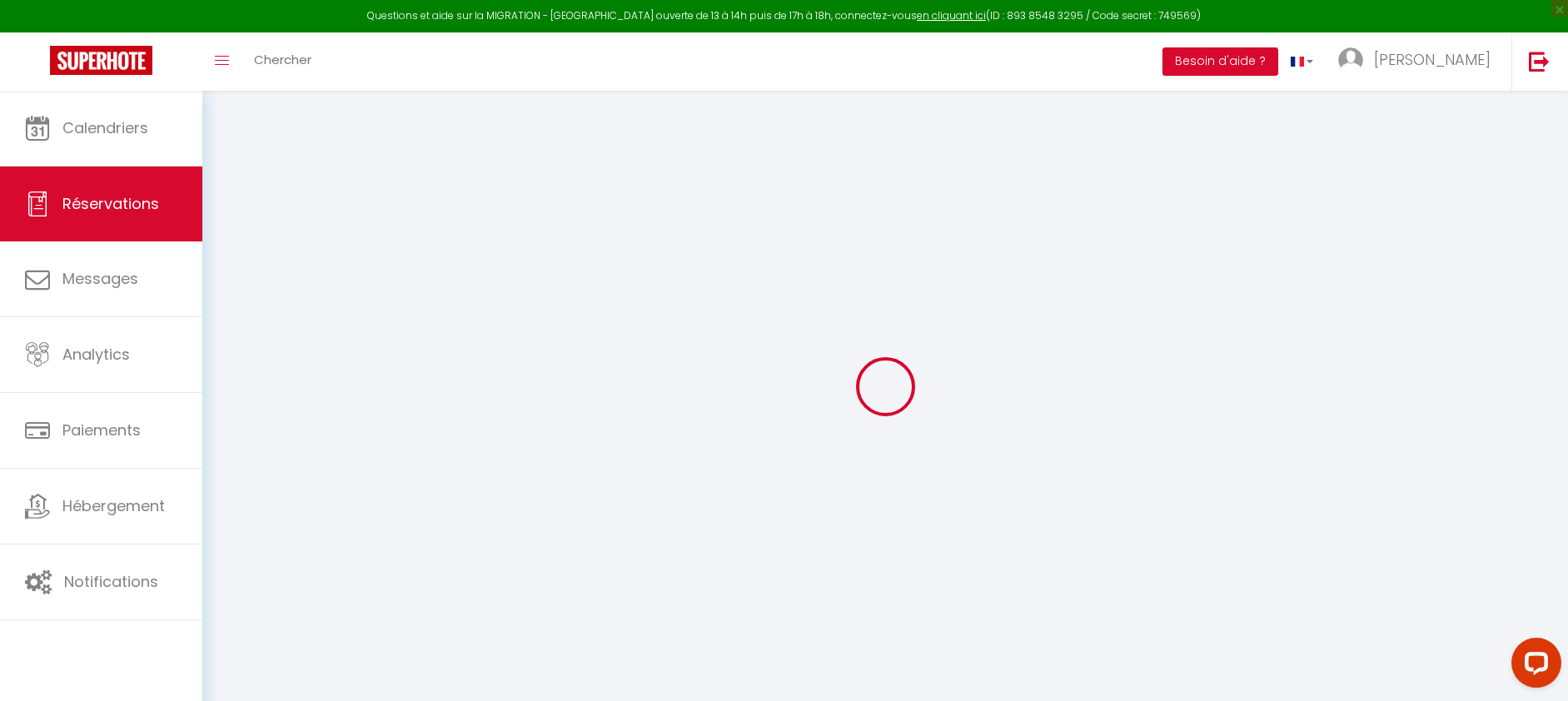
select select
checkbox input "true"
type textarea "Payé 1372,66€"
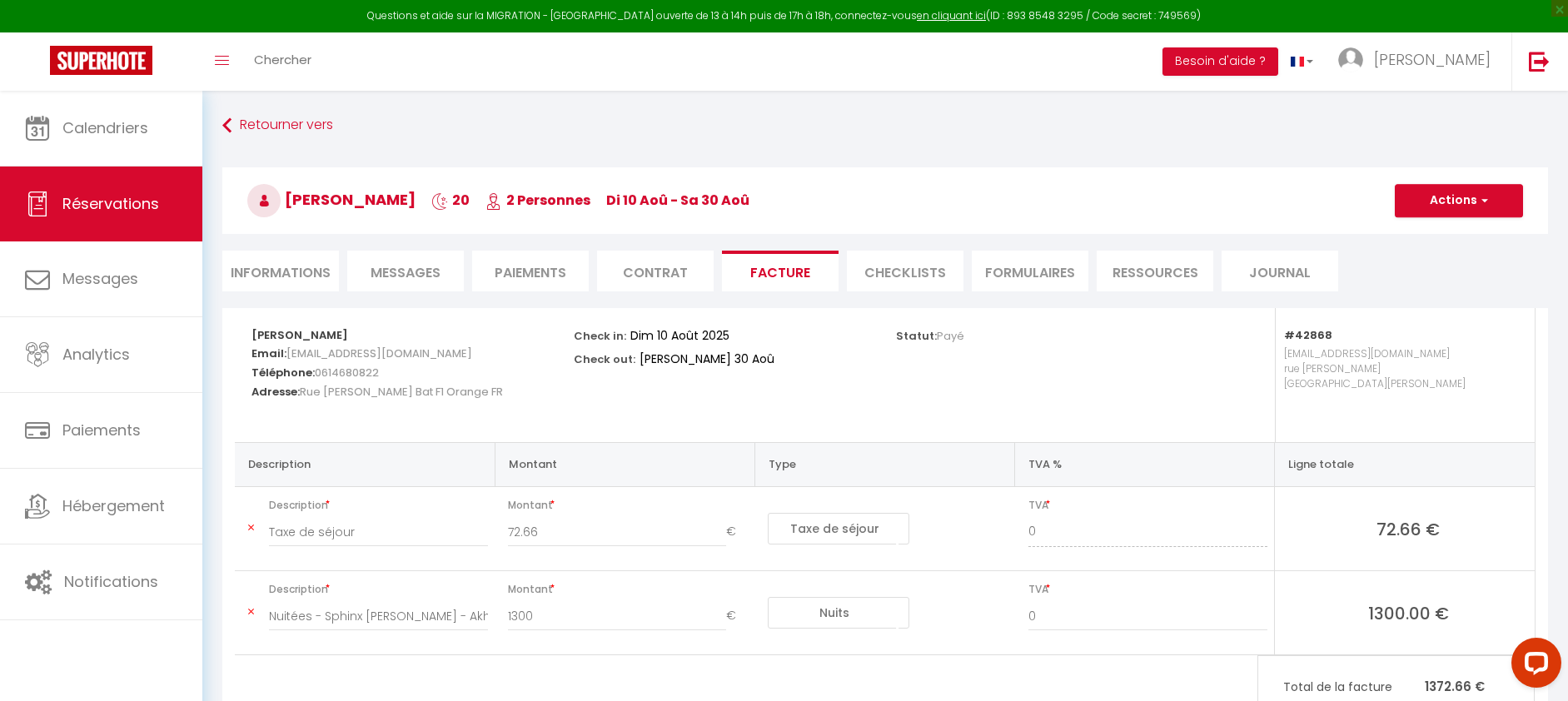
click at [316, 258] on li "Informations" at bounding box center [281, 271] width 116 height 41
select select
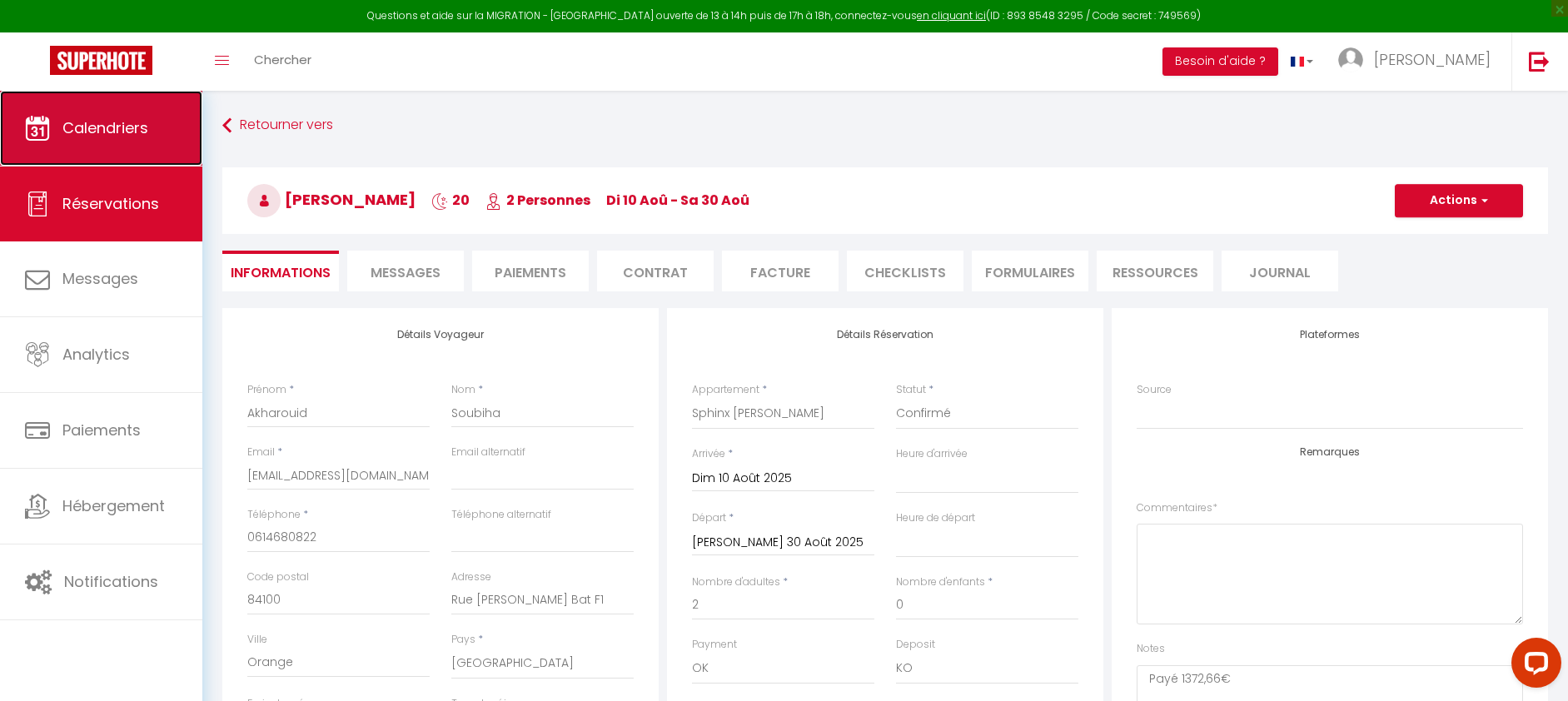
click at [147, 148] on link "Calendriers" at bounding box center [101, 129] width 202 height 75
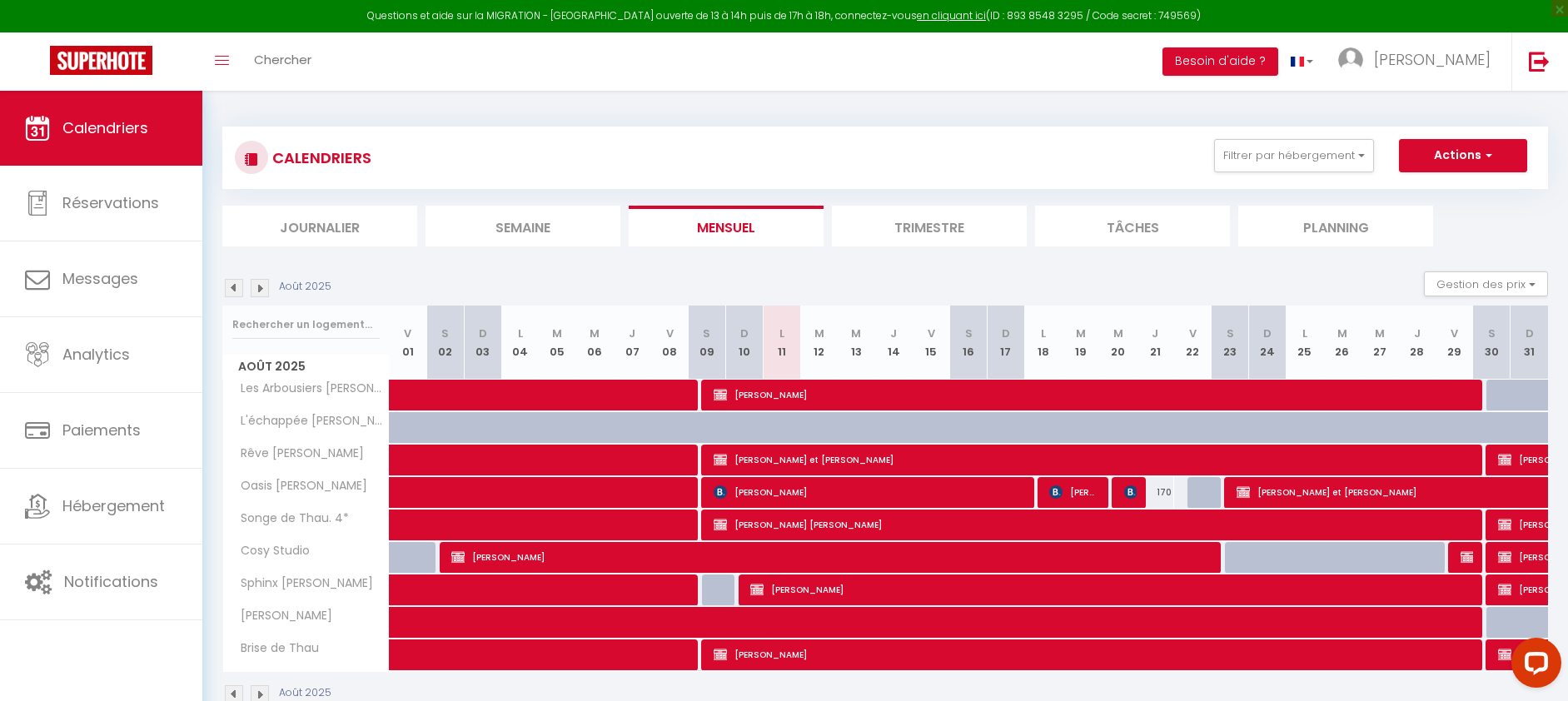
click at [262, 286] on img at bounding box center [259, 288] width 18 height 18
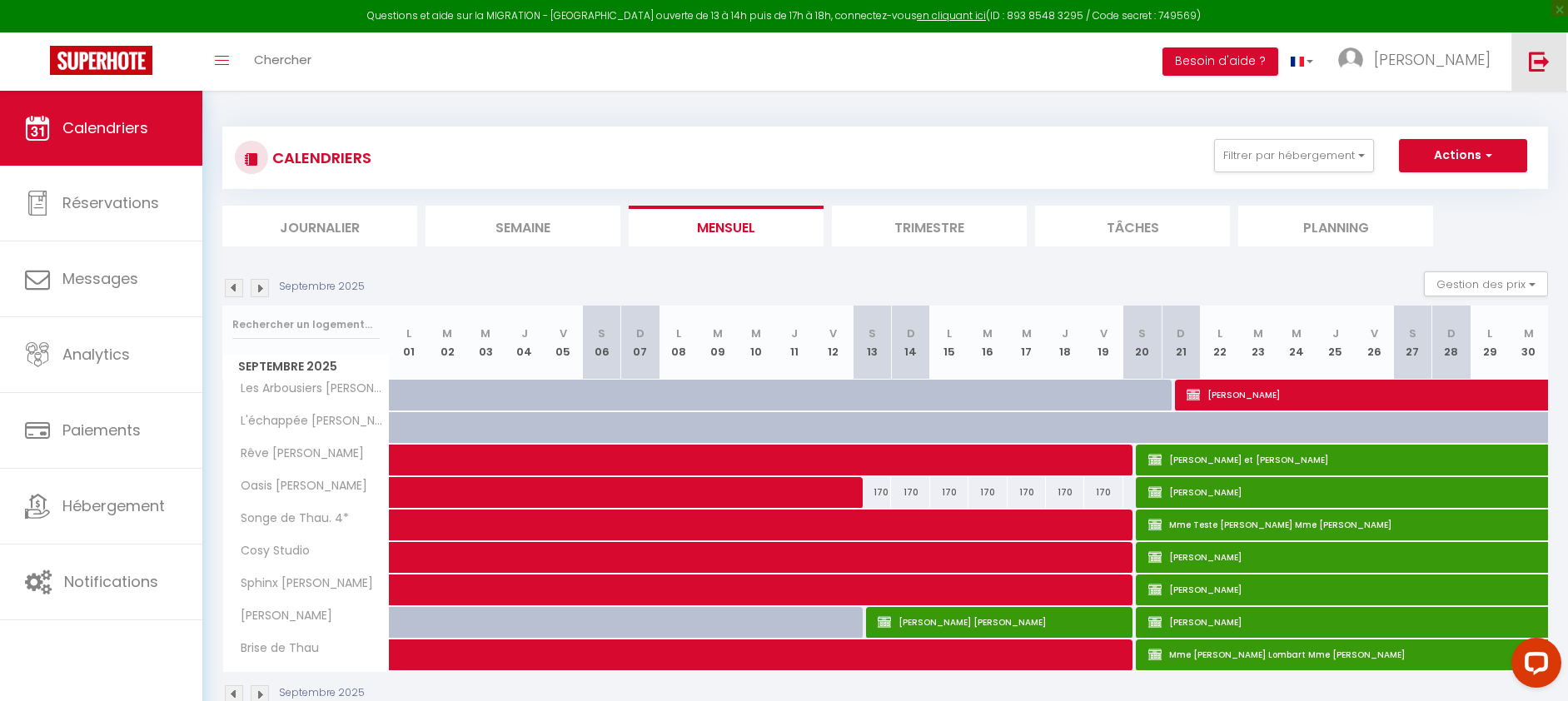
click at [1538, 67] on img at bounding box center [1538, 61] width 21 height 21
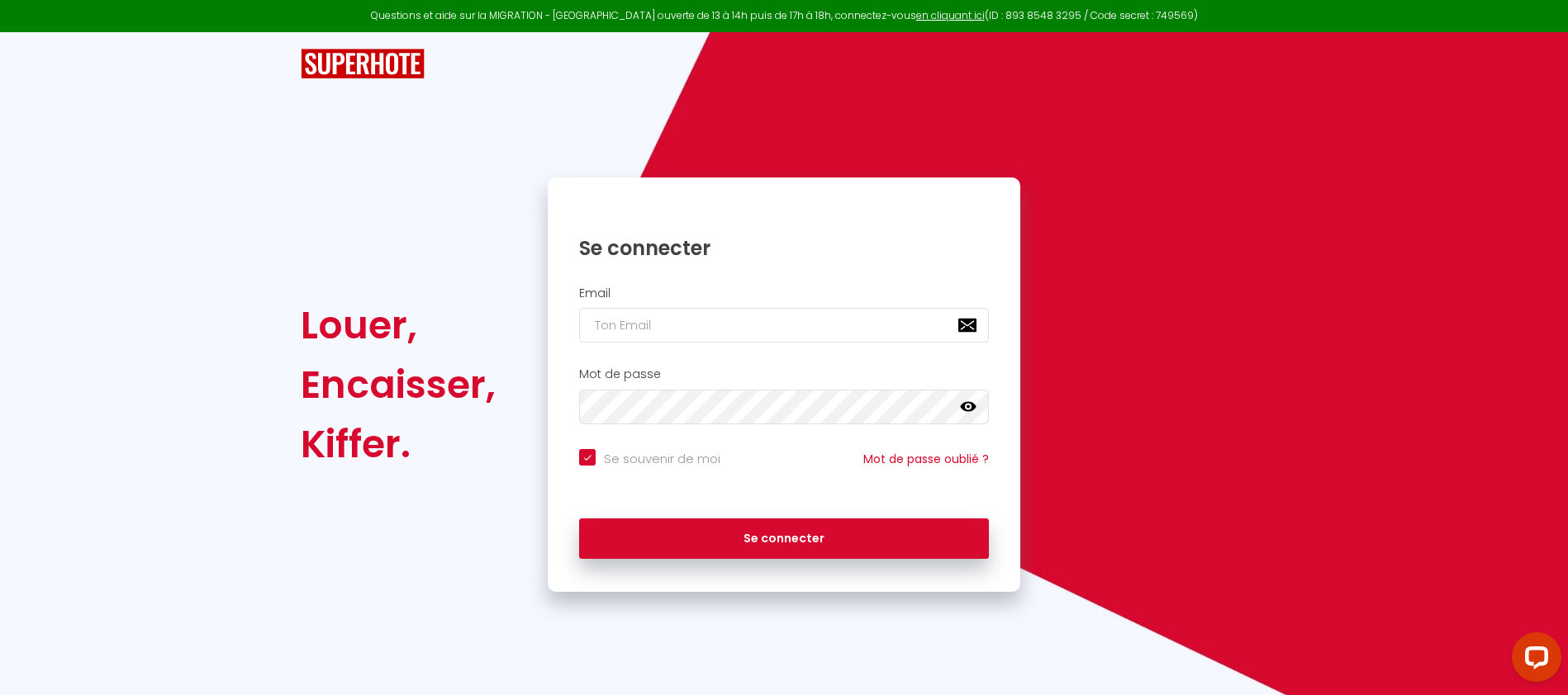
checkbox input "true"
type input "[EMAIL_ADDRESS][DOMAIN_NAME]"
checkbox input "true"
